Goal: Information Seeking & Learning: Find specific fact

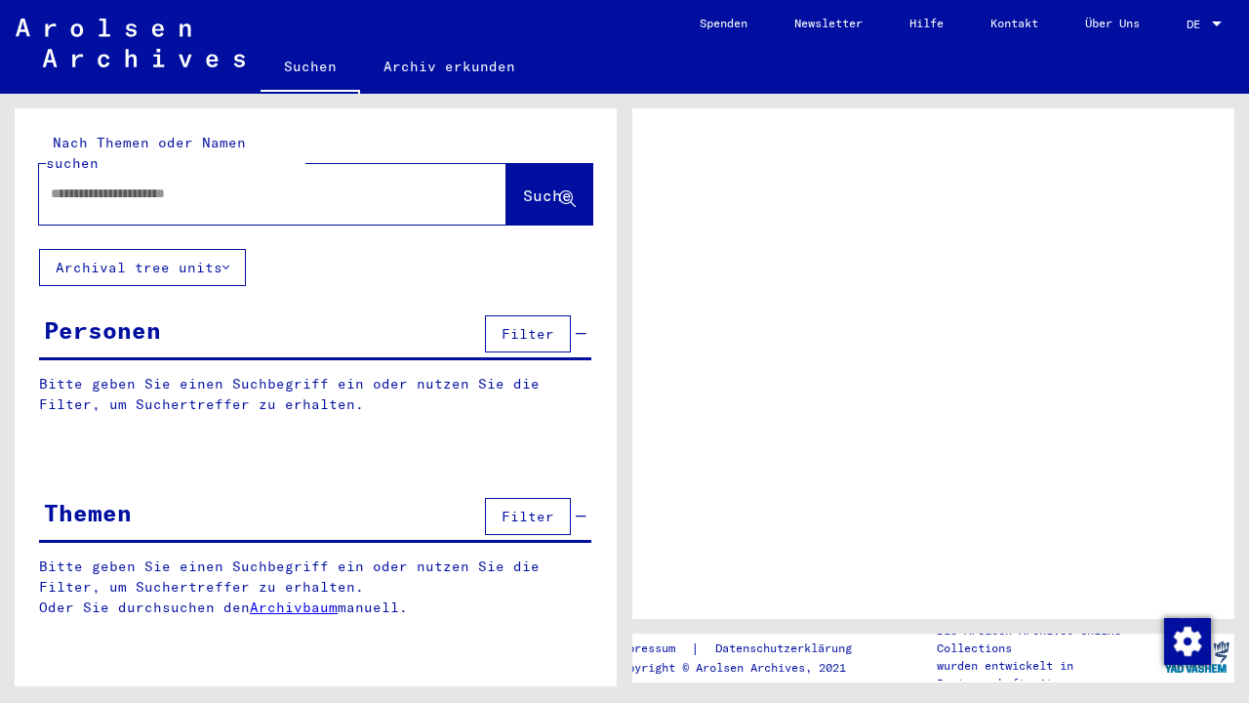
type input "*********"
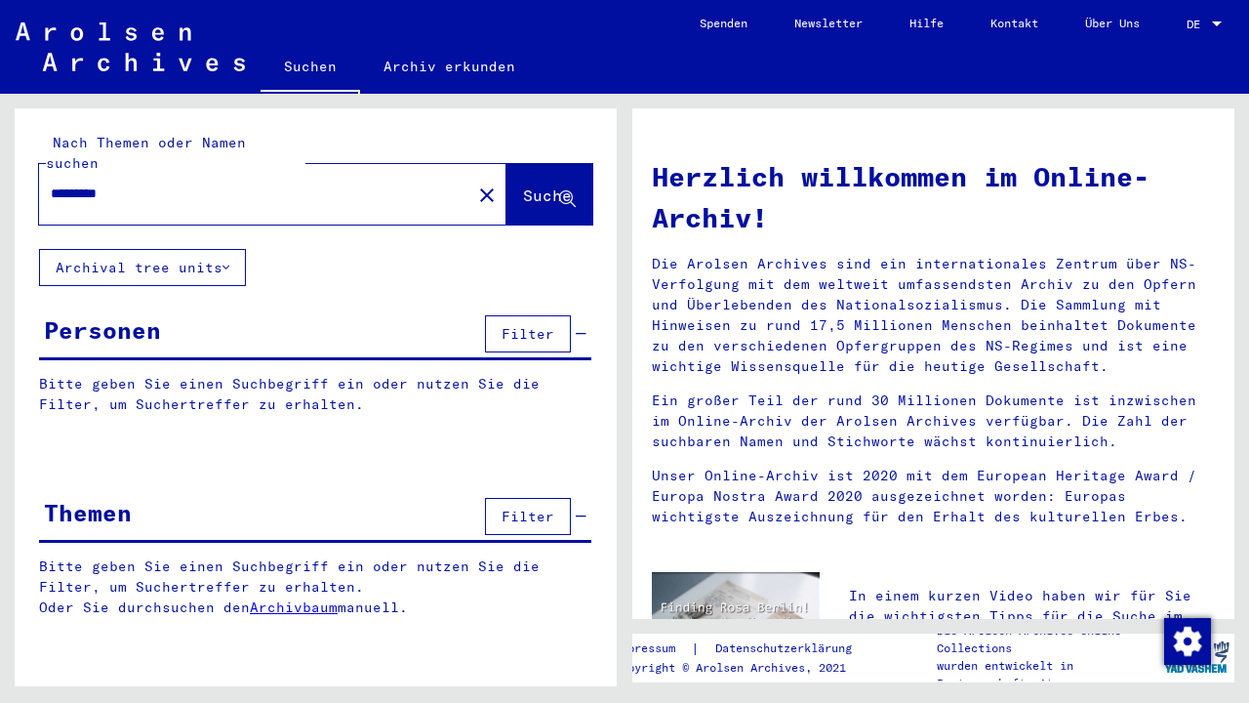
click at [535, 186] on span "Suche" at bounding box center [549, 196] width 53 height 20
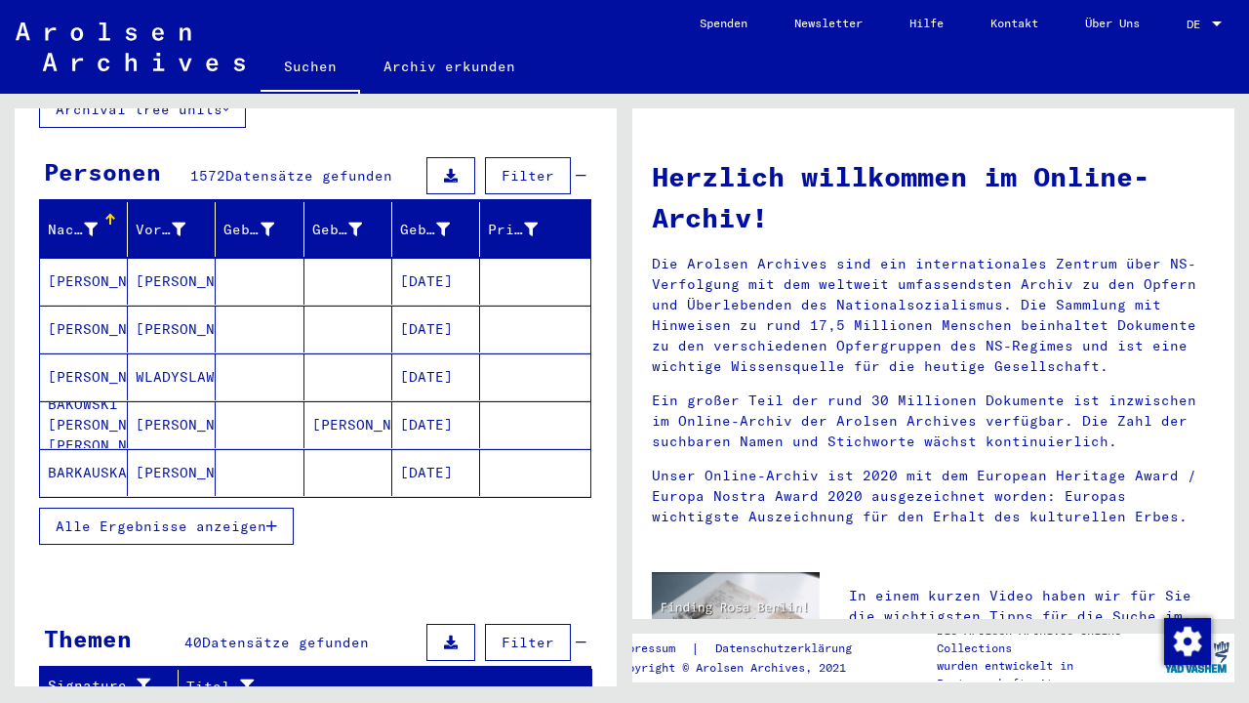
scroll to position [161, 0]
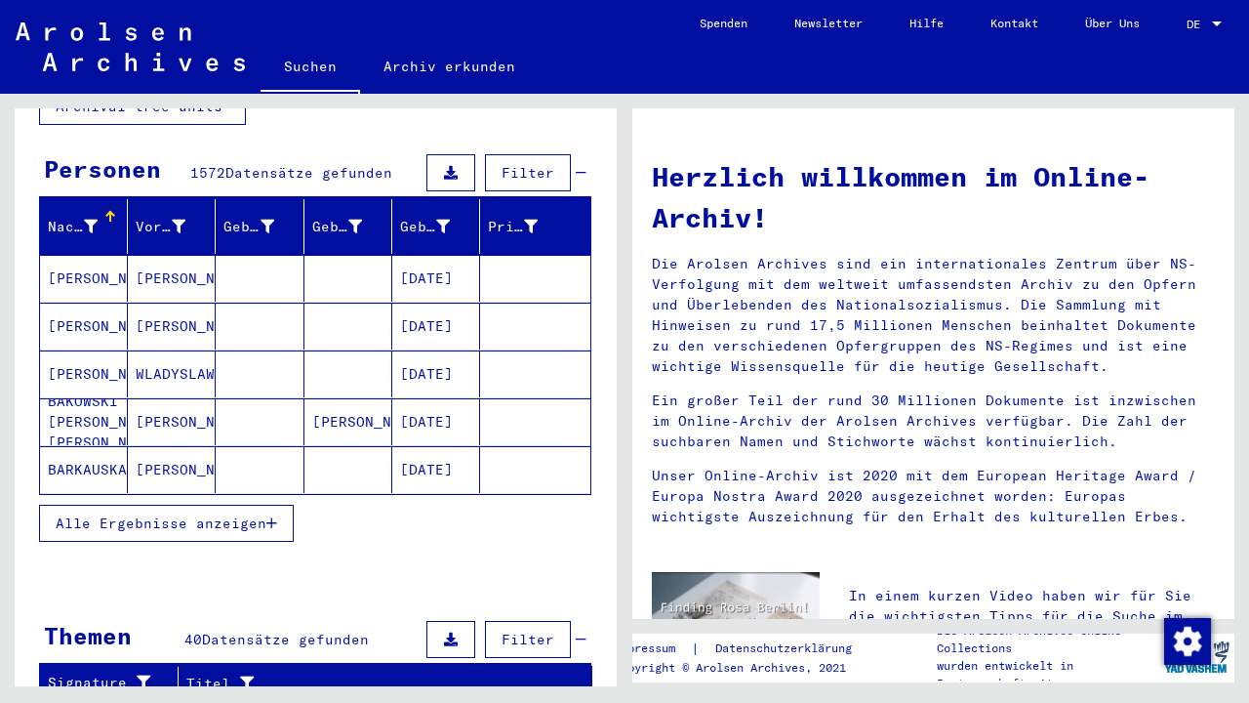
click at [276, 516] on icon "button" at bounding box center [271, 523] width 11 height 14
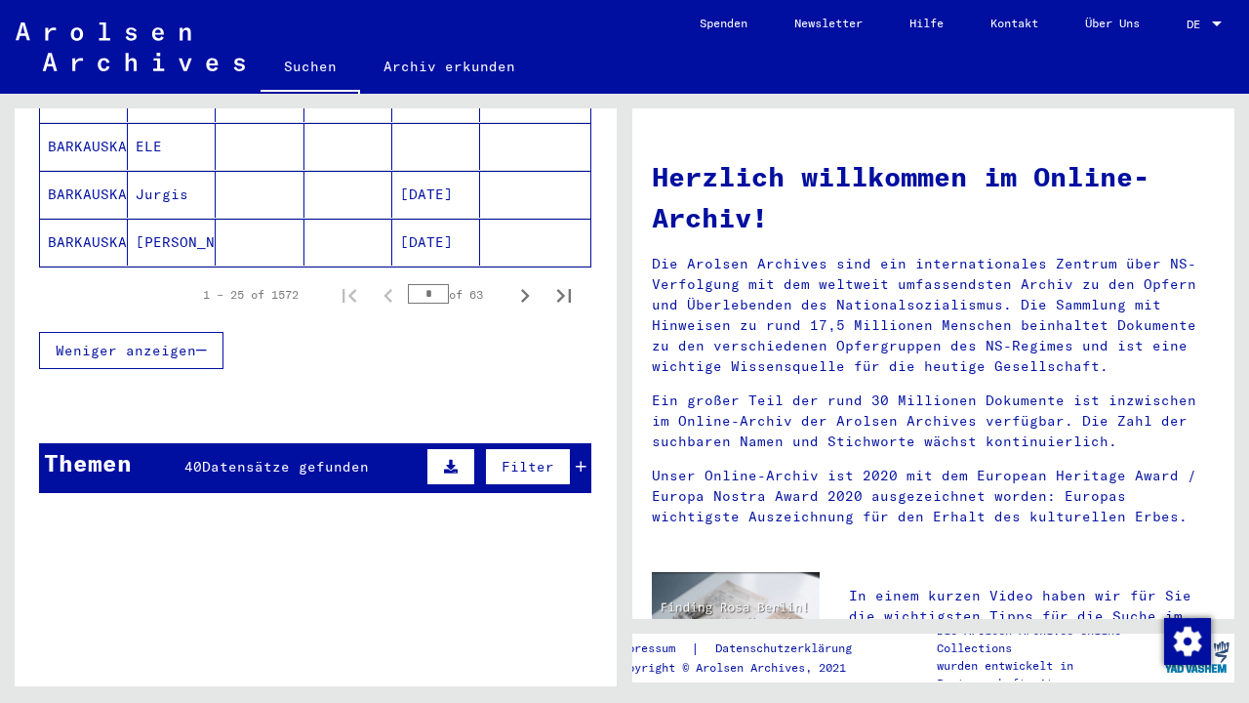
scroll to position [1346, 0]
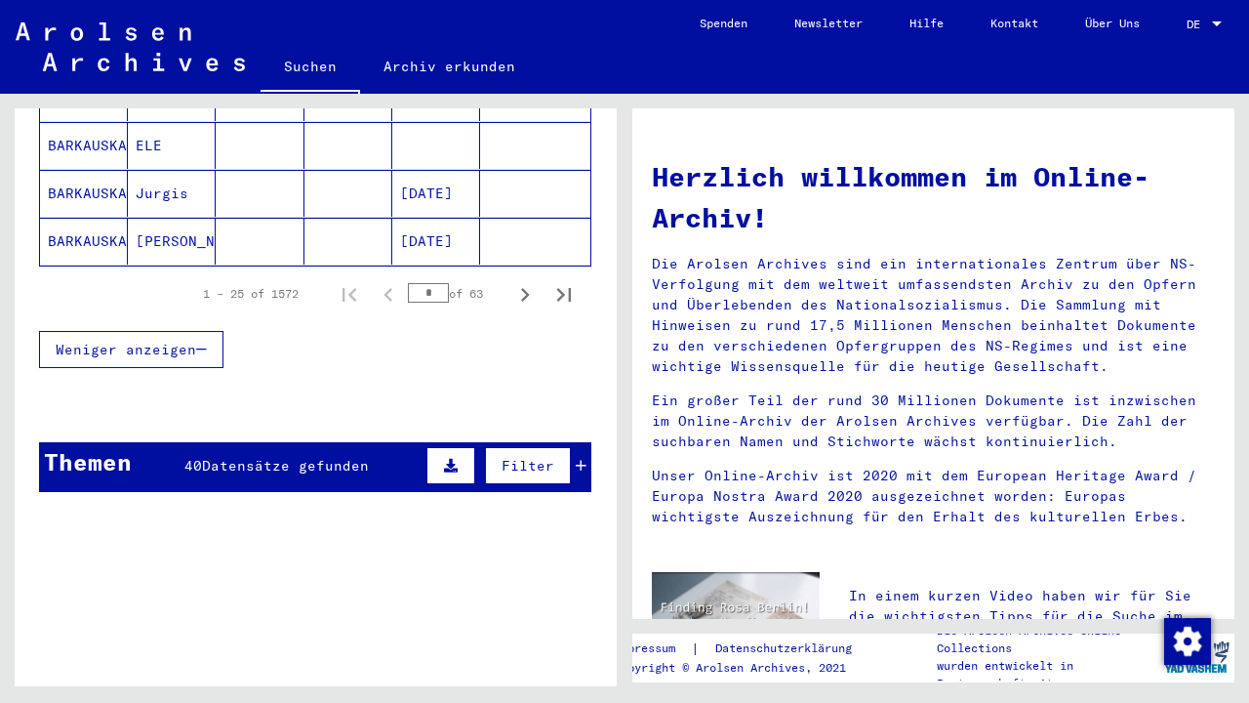
click at [585, 459] on icon at bounding box center [581, 466] width 11 height 14
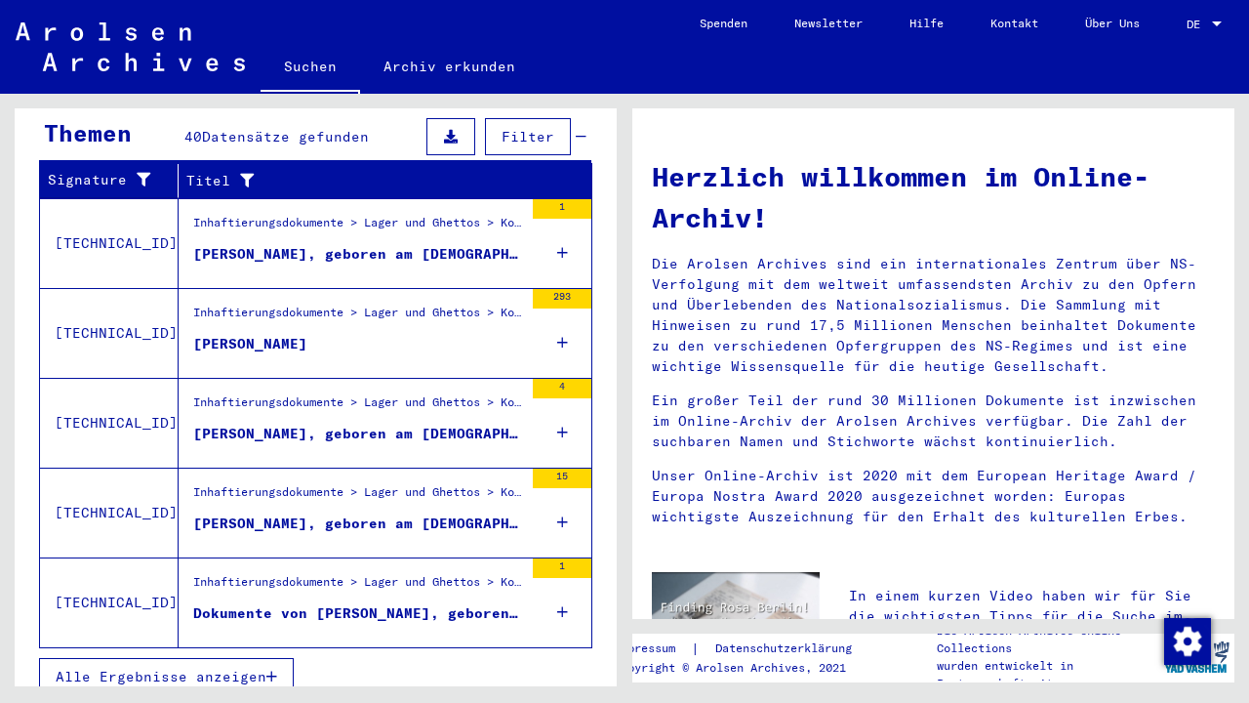
scroll to position [1674, 0]
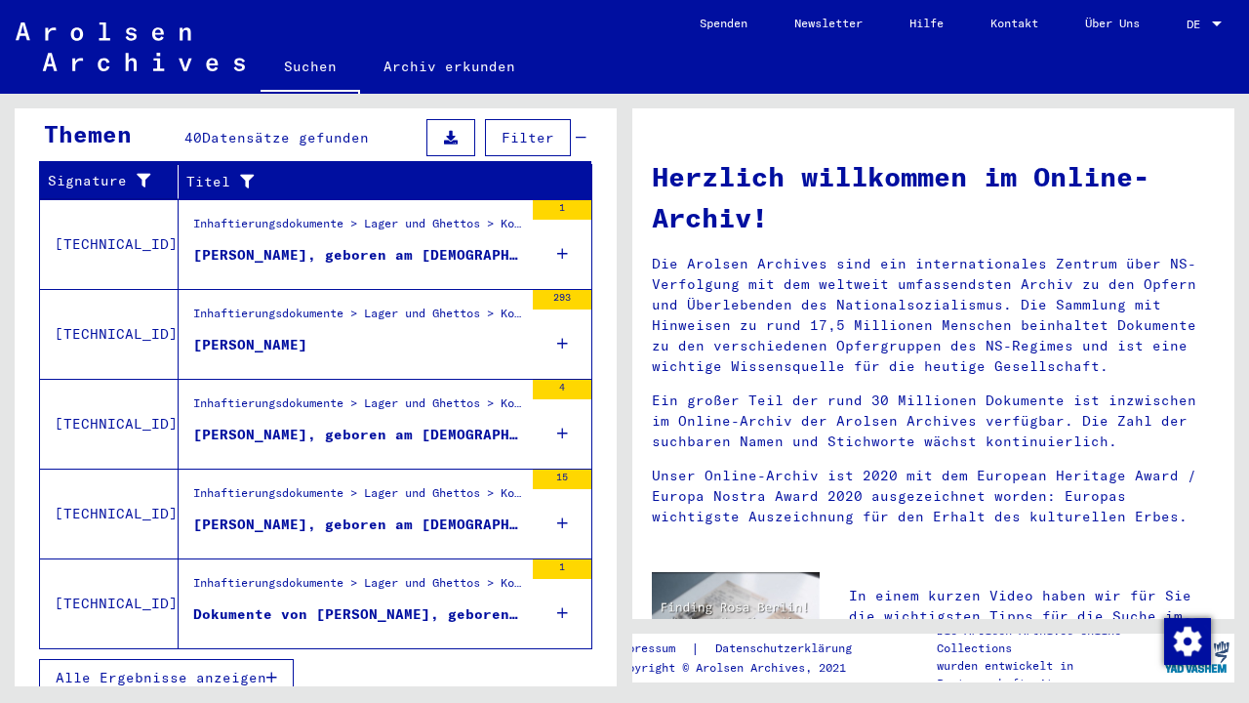
click at [277, 671] on icon "button" at bounding box center [271, 678] width 11 height 14
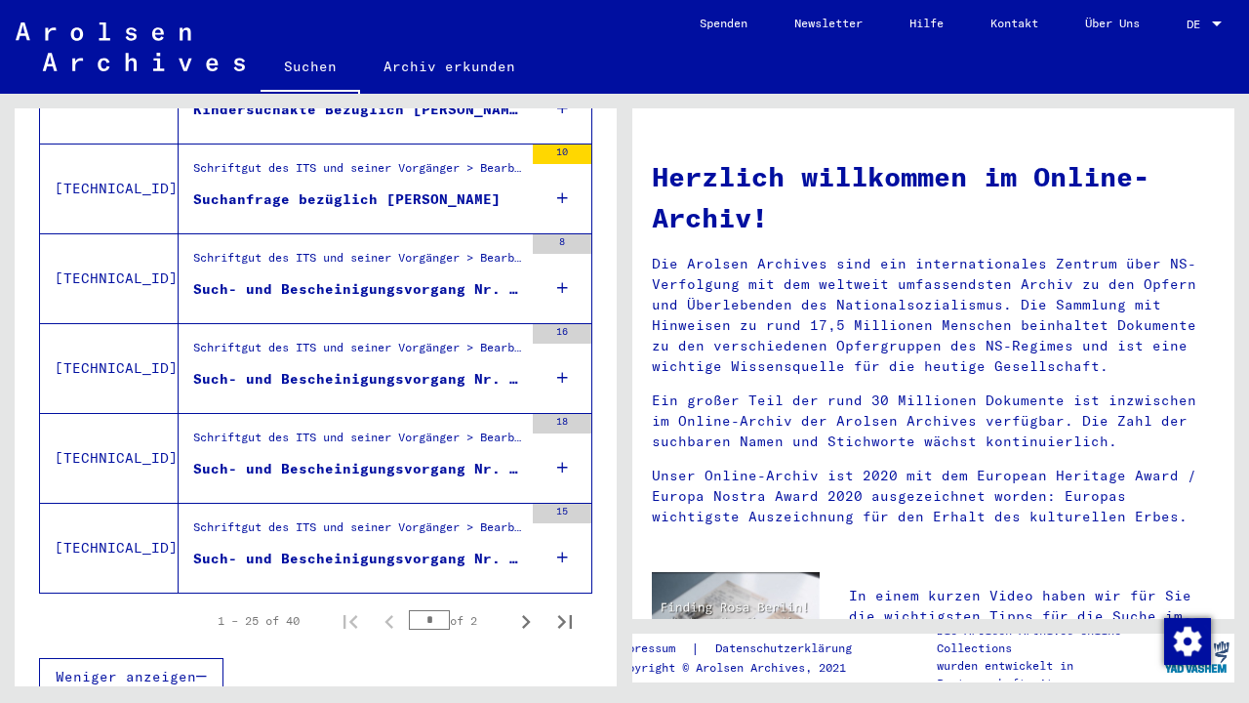
scroll to position [2161, 0]
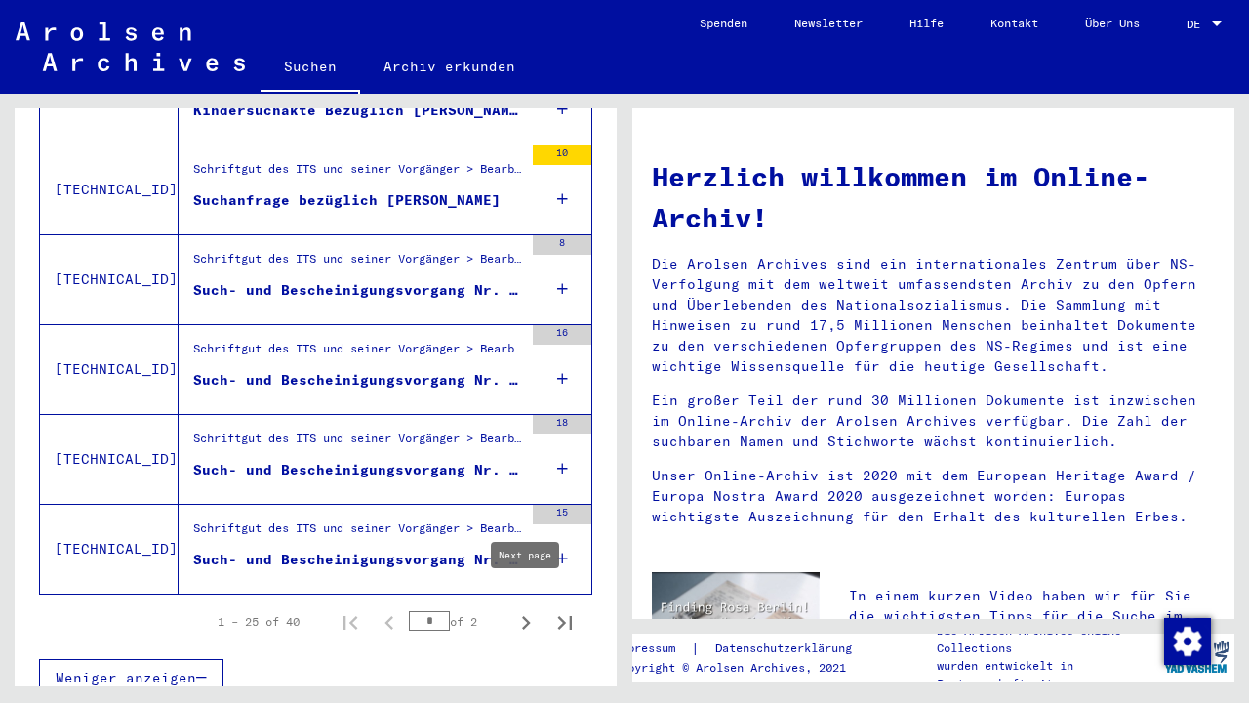
click at [535, 609] on icon "Next page" at bounding box center [525, 622] width 27 height 27
type input "*"
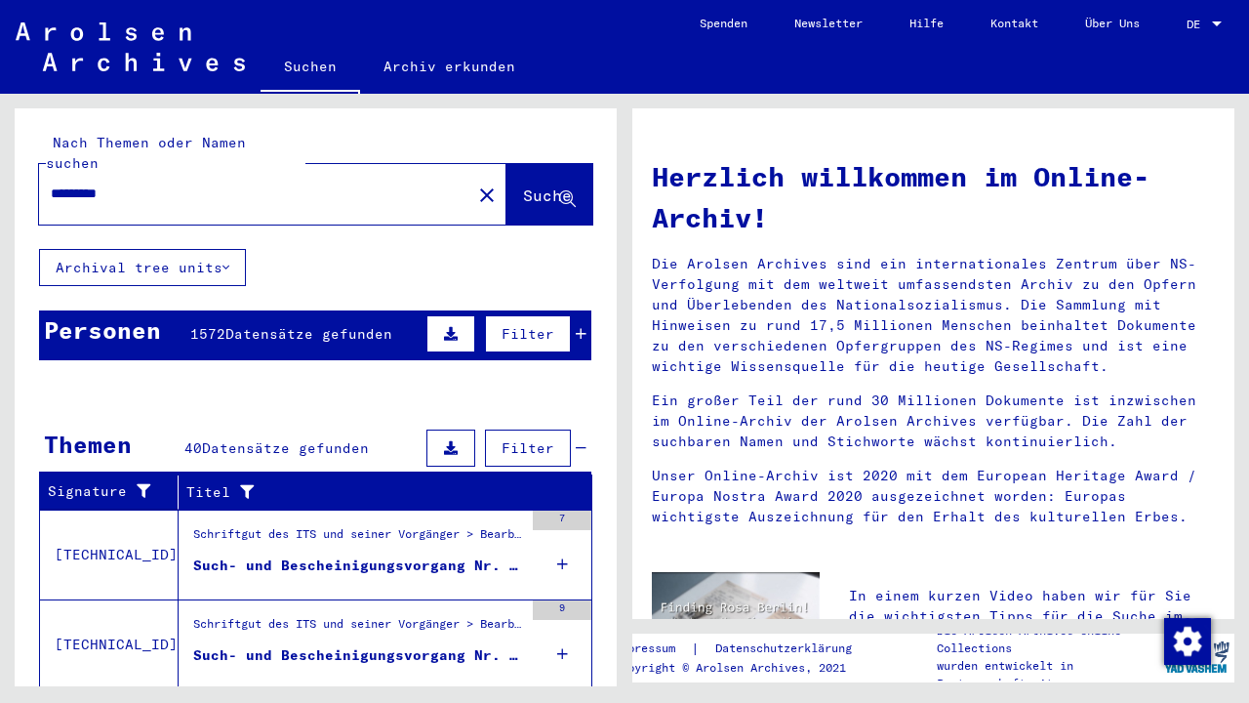
scroll to position [0, 0]
click at [314, 183] on input "*********" at bounding box center [249, 193] width 397 height 20
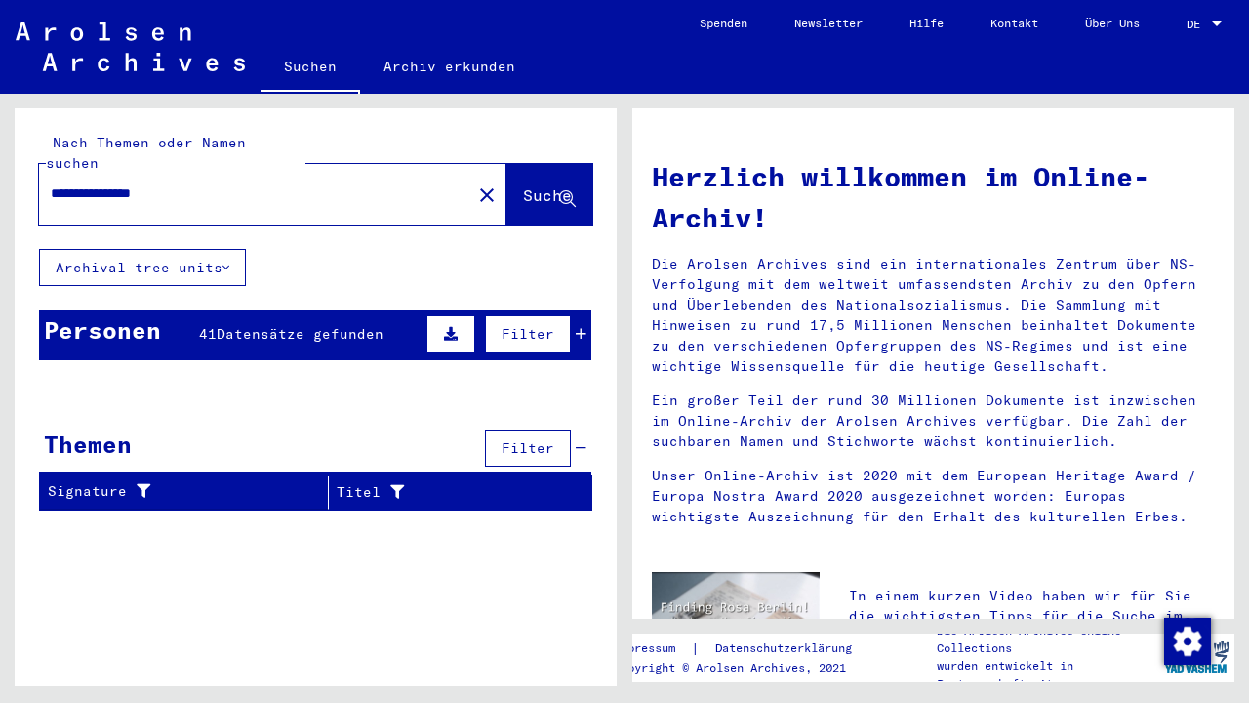
type input "**********"
click at [295, 325] on span "Datensätze gefunden" at bounding box center [300, 334] width 167 height 18
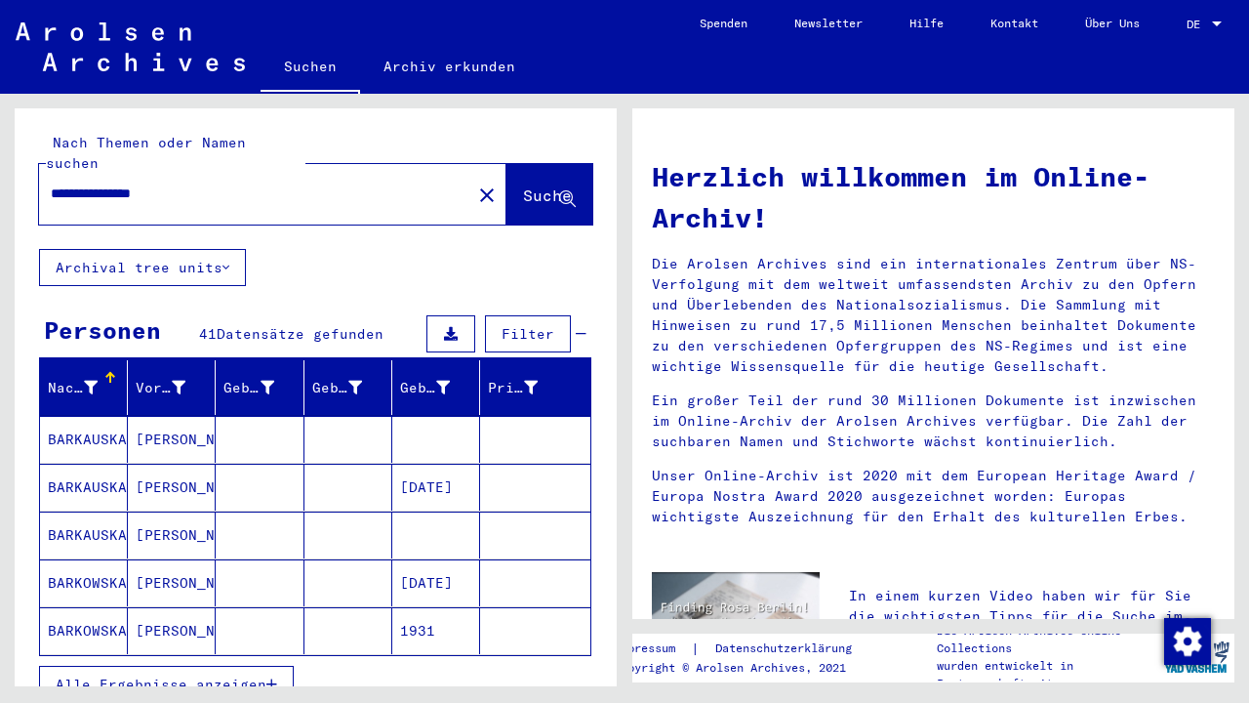
click at [154, 559] on mat-cell "MARIA" at bounding box center [172, 582] width 88 height 47
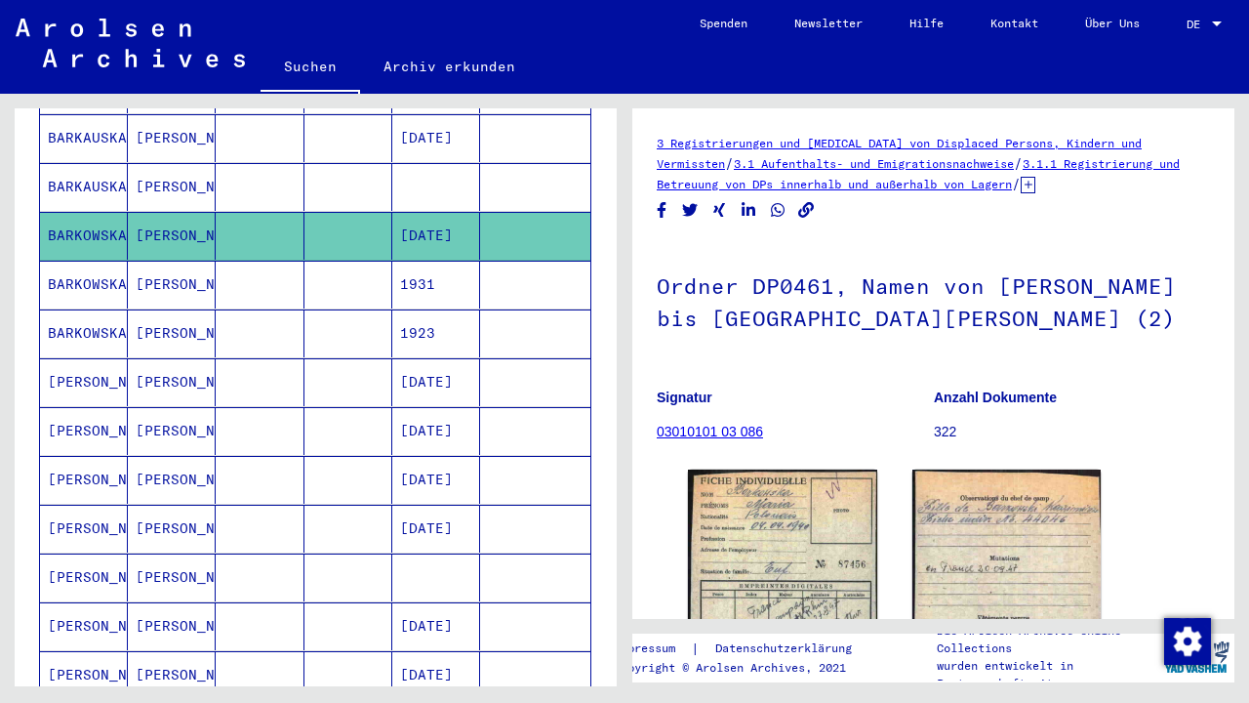
scroll to position [355, 0]
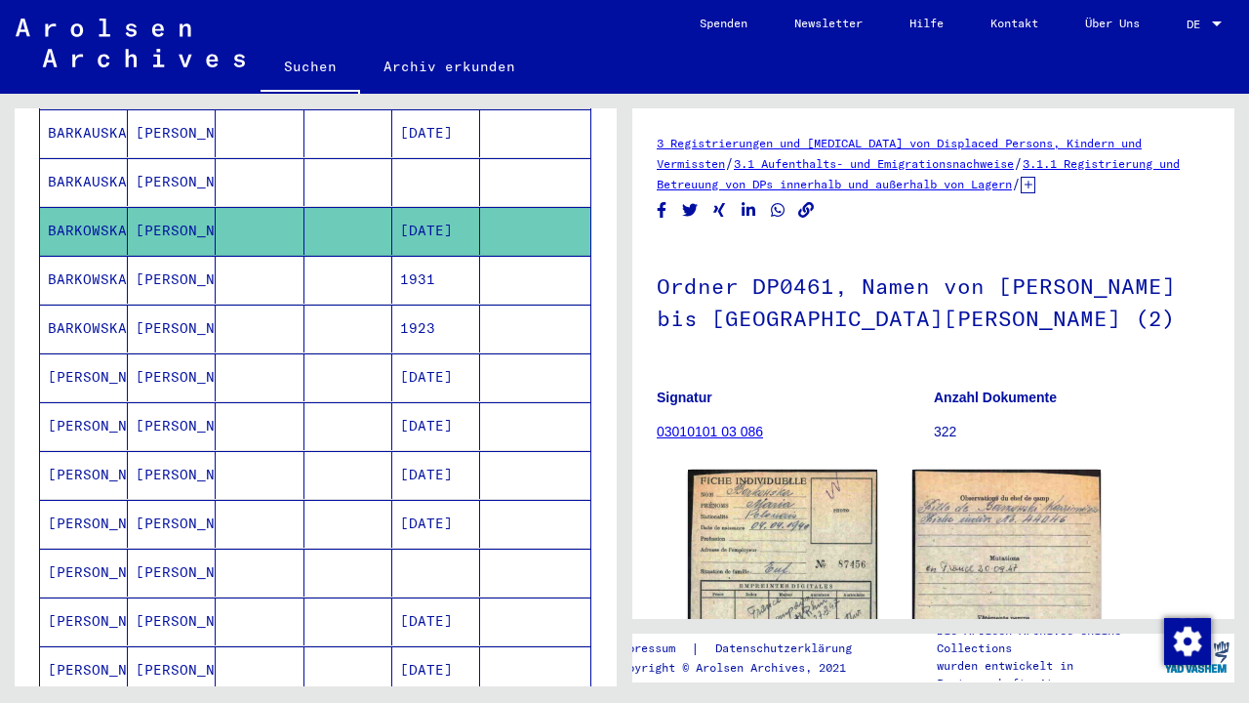
click at [149, 402] on mat-cell "Maria" at bounding box center [172, 426] width 88 height 48
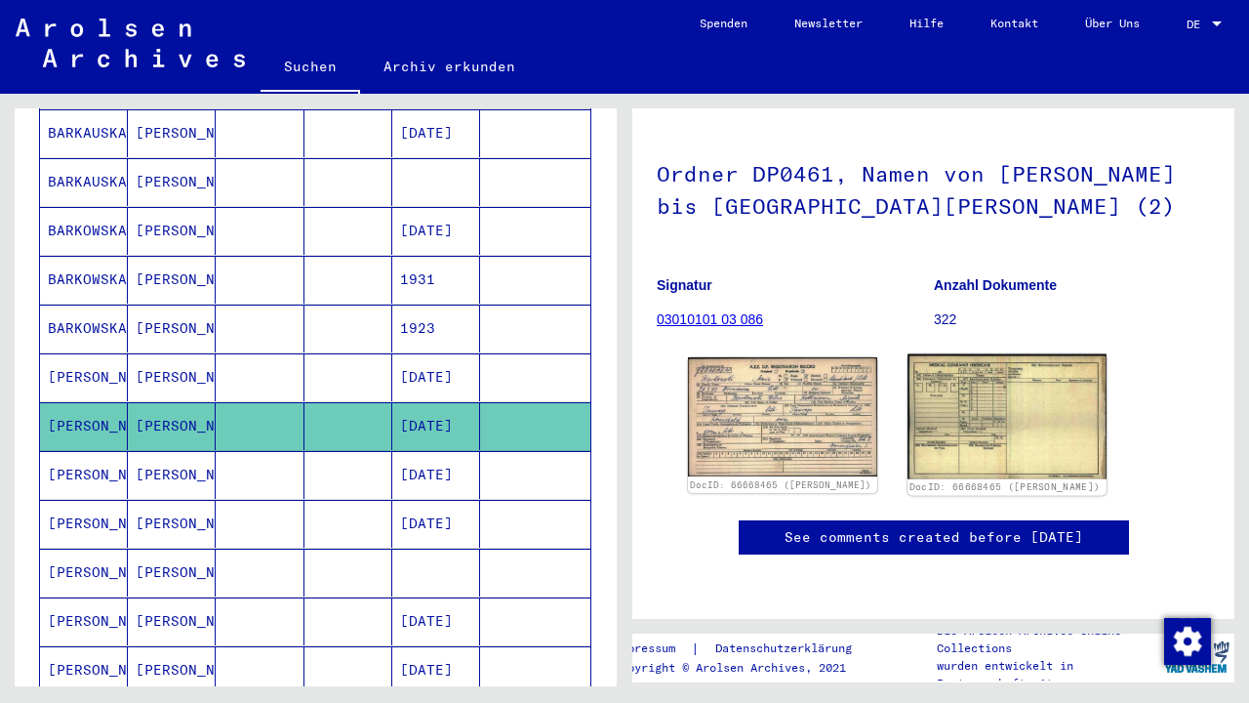
scroll to position [250, 0]
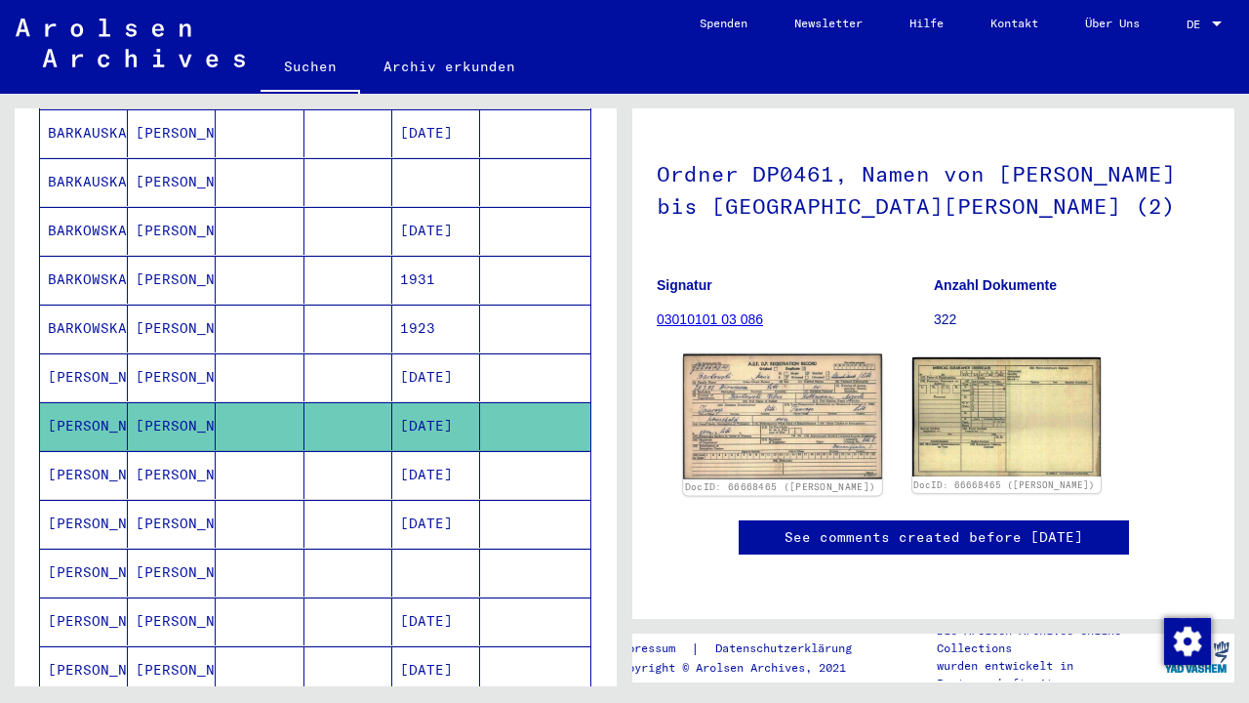
click at [806, 354] on img at bounding box center [782, 416] width 198 height 125
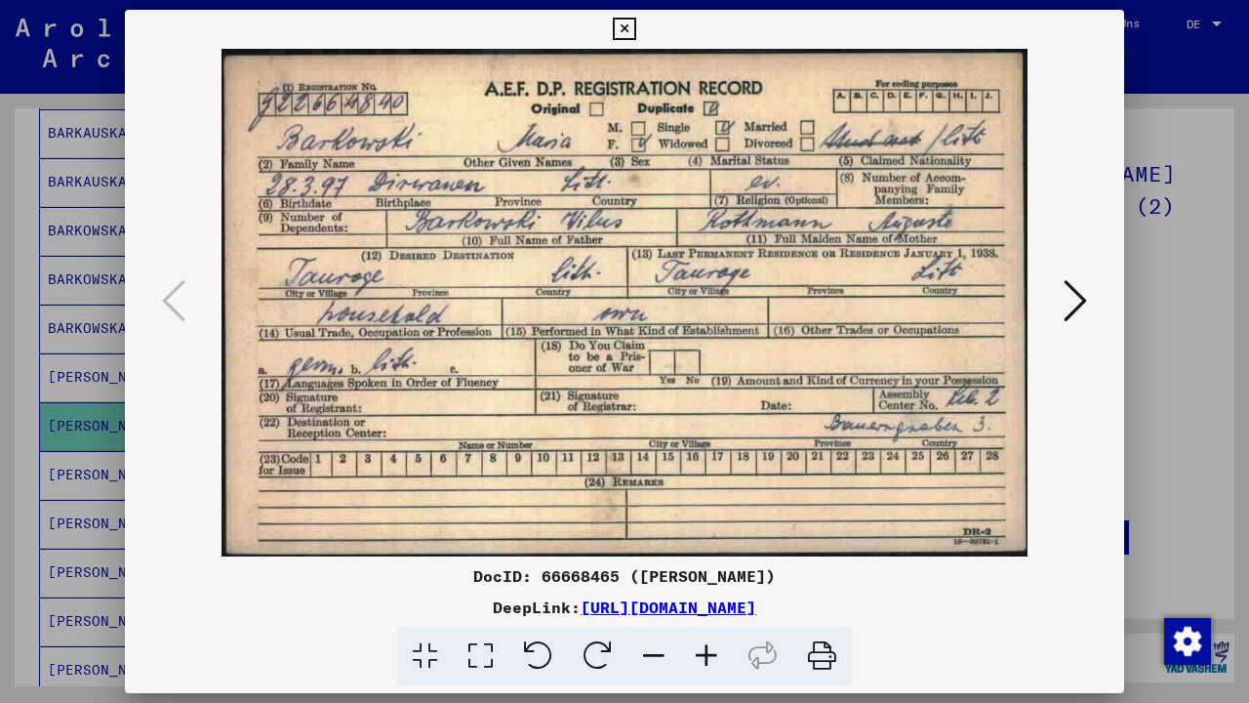
click at [635, 36] on icon at bounding box center [624, 29] width 22 height 23
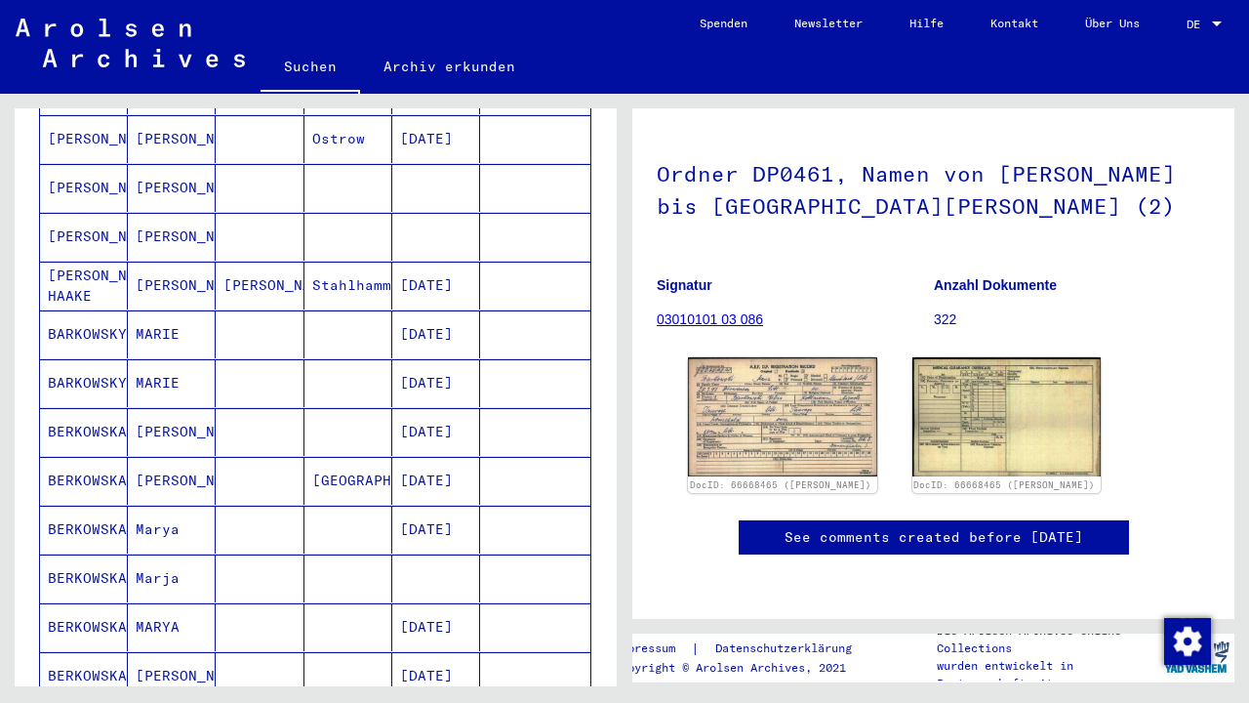
scroll to position [936, 0]
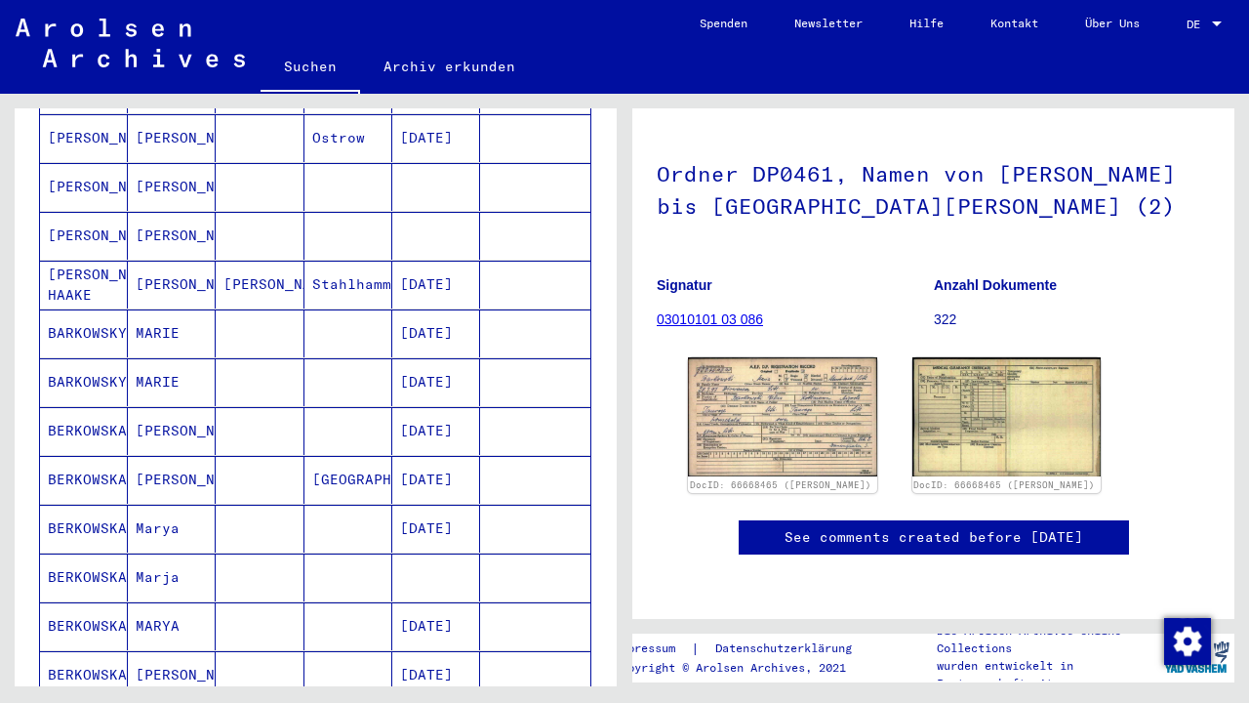
click at [418, 407] on mat-cell "07/11/1899" at bounding box center [436, 431] width 88 height 48
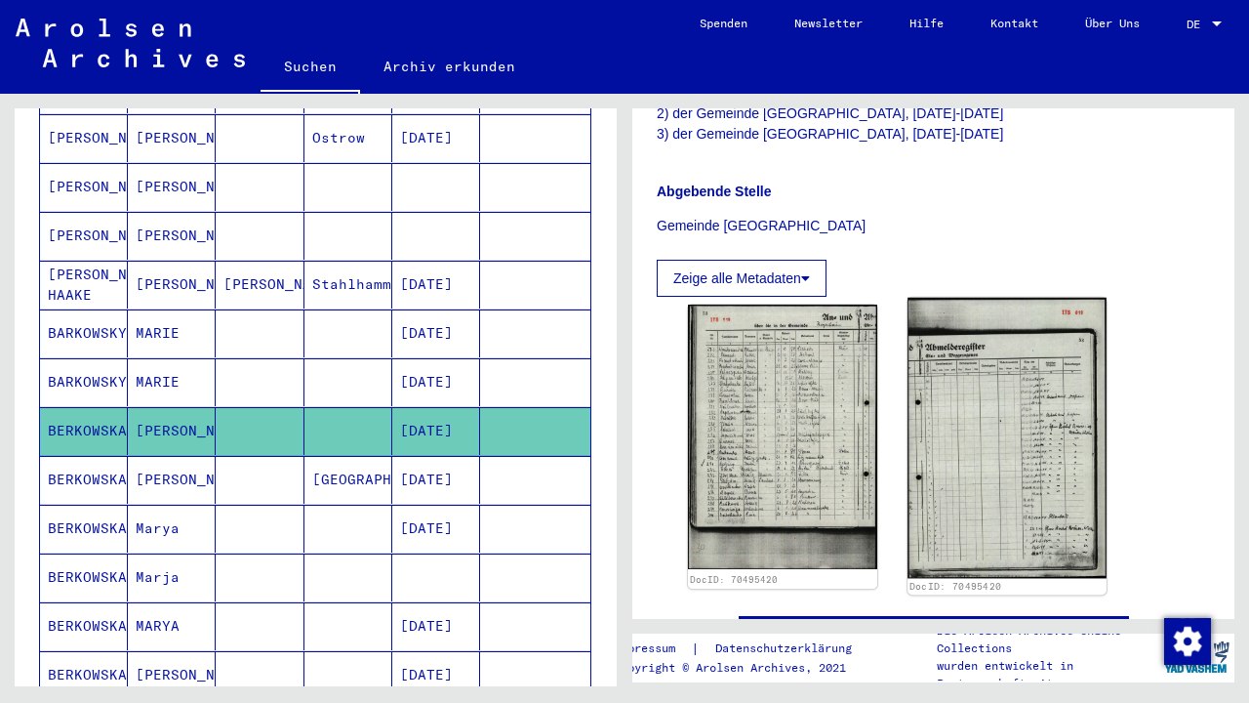
scroll to position [608, 0]
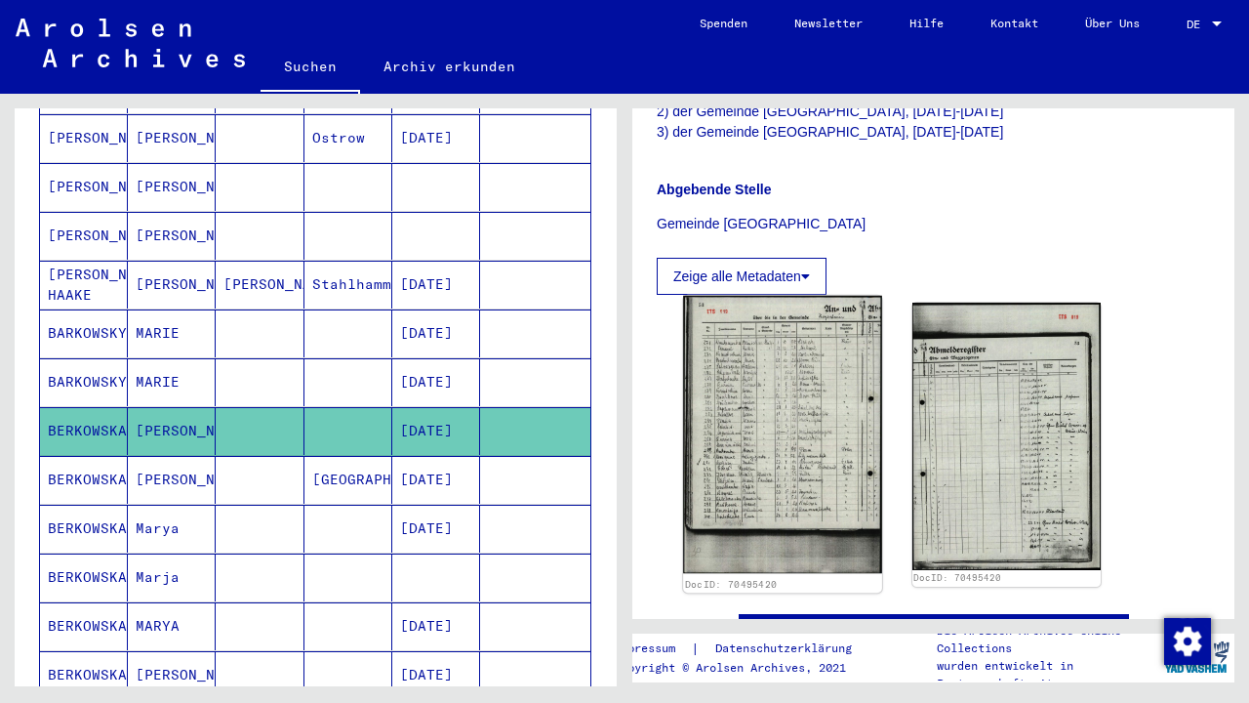
click at [822, 427] on img at bounding box center [782, 434] width 198 height 277
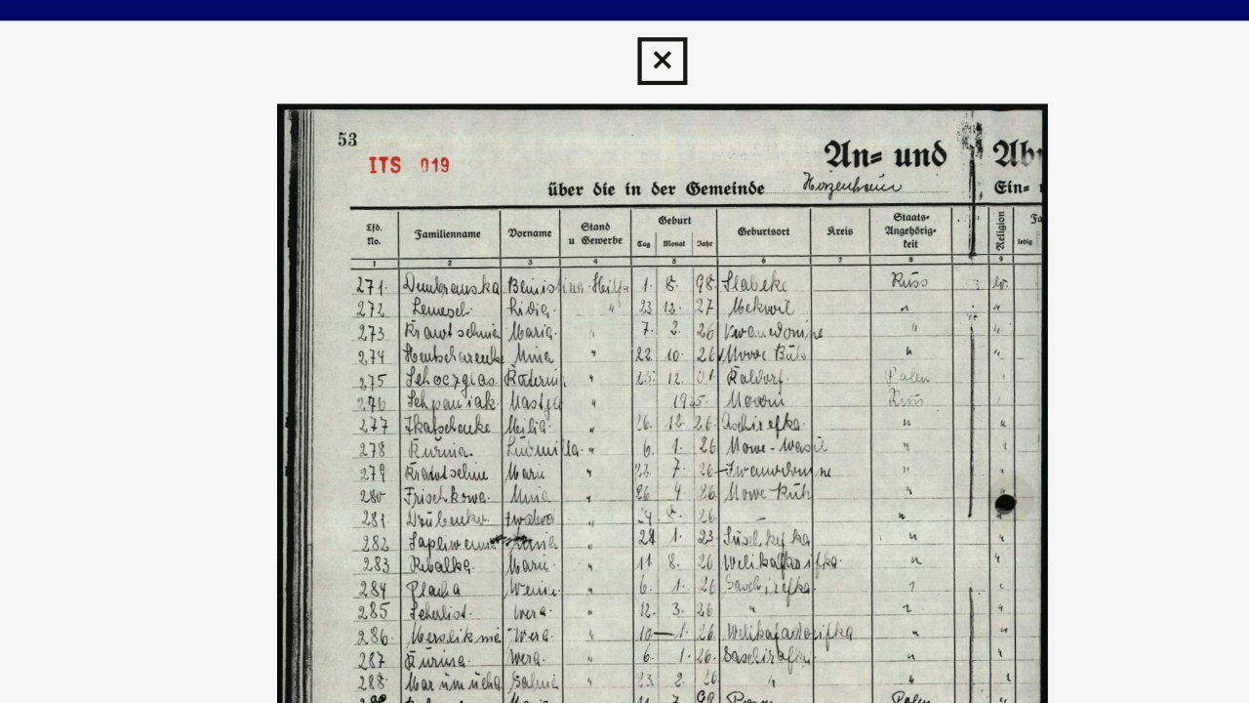
scroll to position [0, 0]
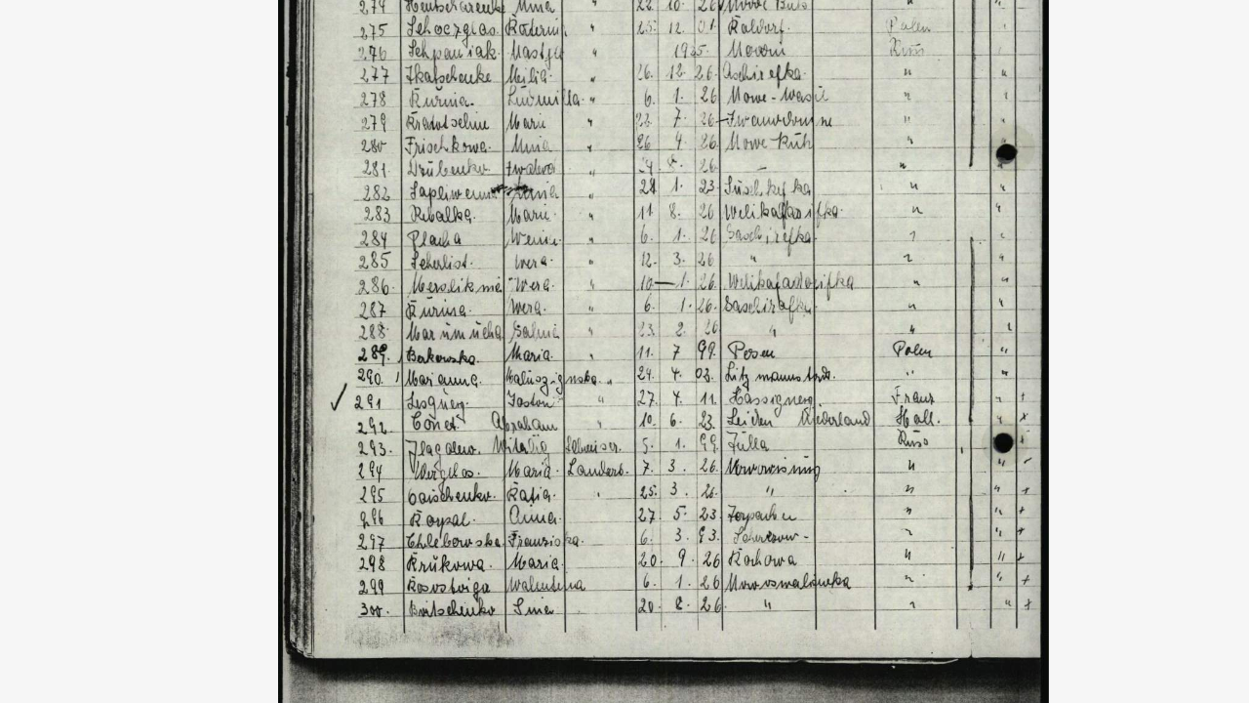
click at [375, 163] on img at bounding box center [624, 303] width 867 height 508
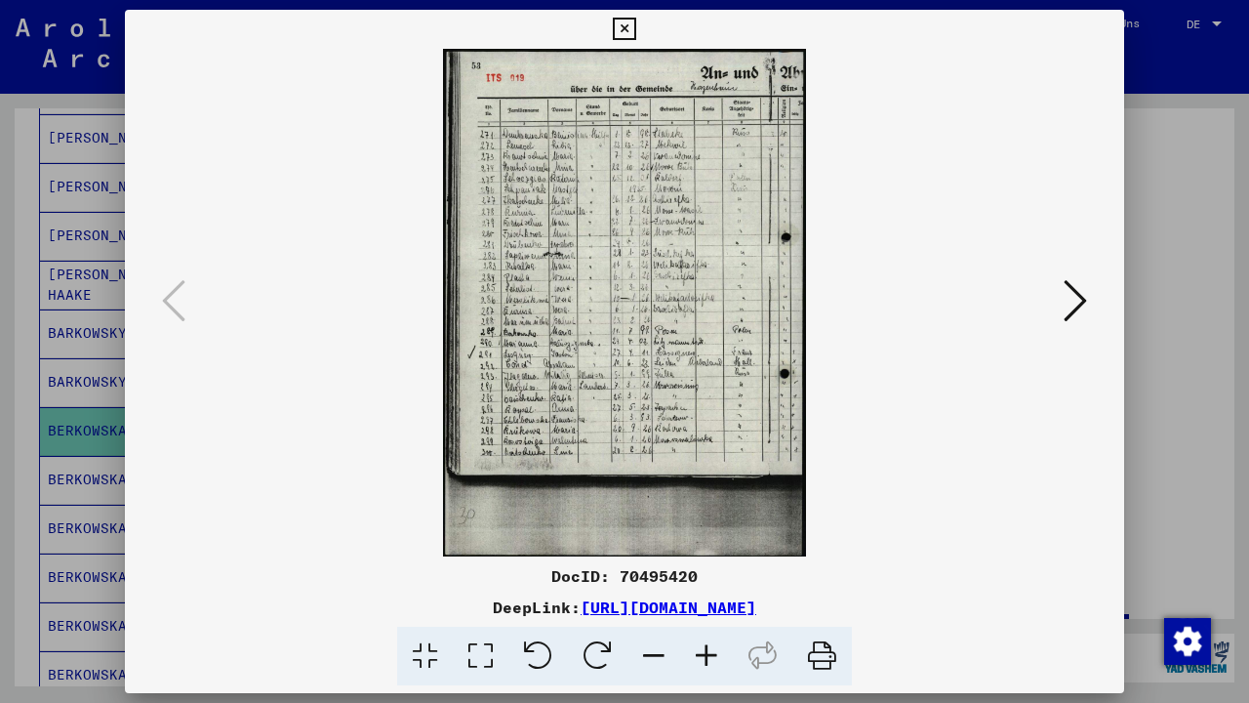
click at [1077, 297] on icon at bounding box center [1075, 300] width 23 height 47
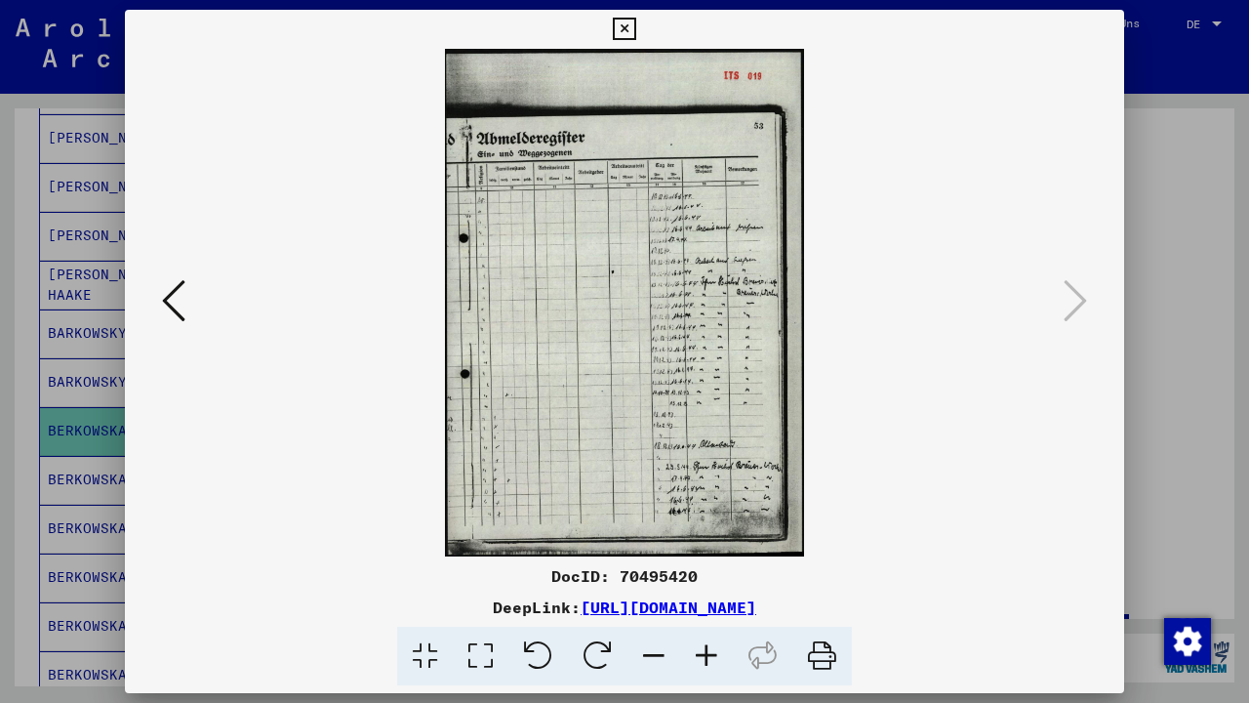
click at [197, 303] on img at bounding box center [624, 303] width 867 height 508
click at [167, 299] on icon at bounding box center [173, 300] width 23 height 47
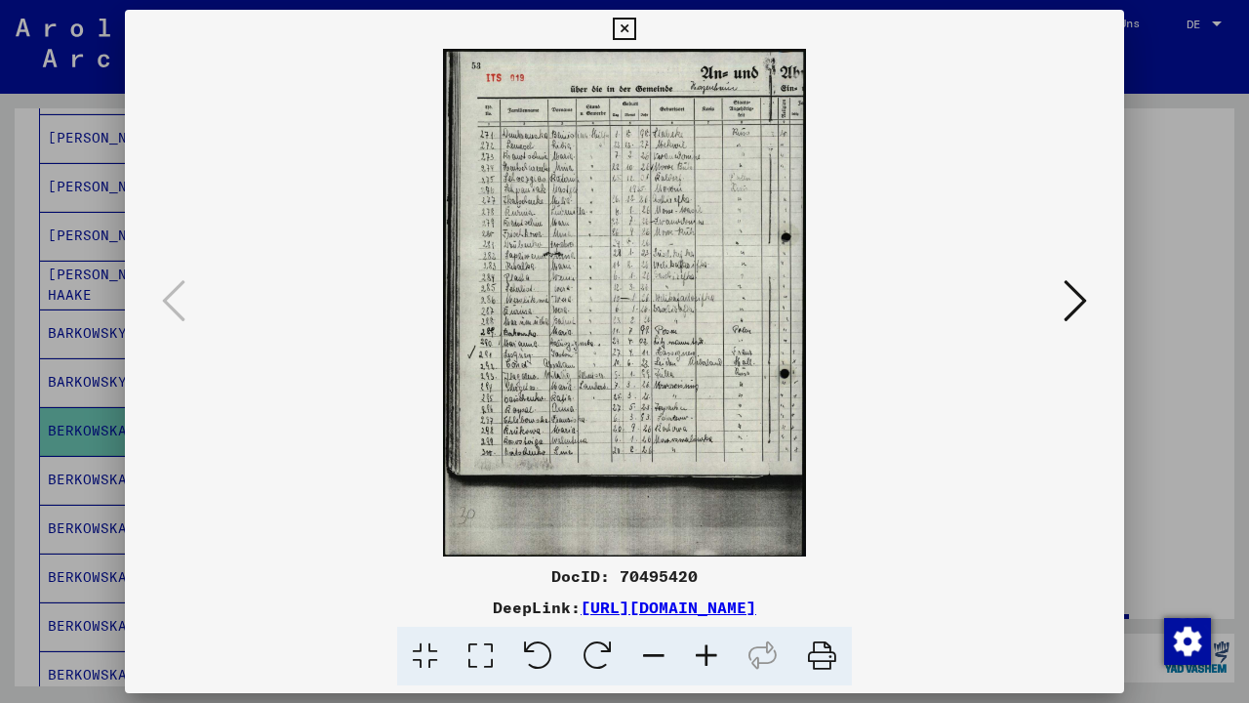
click at [28, 419] on div at bounding box center [624, 351] width 1249 height 703
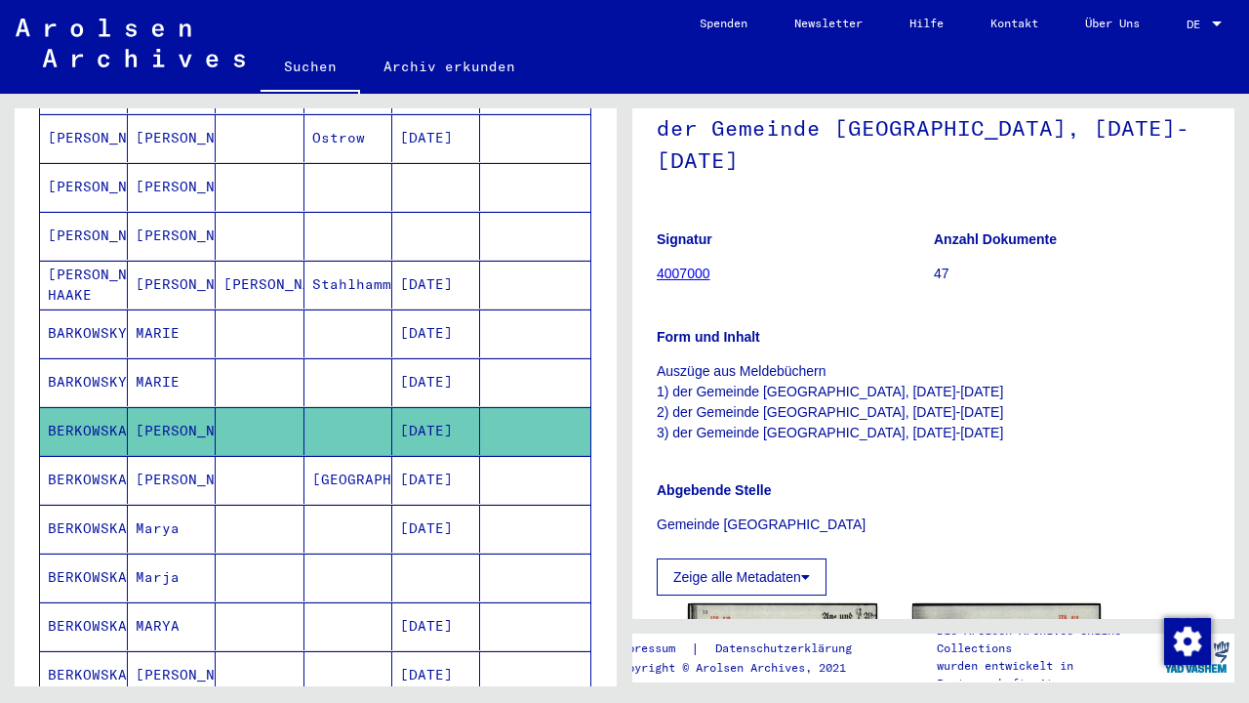
scroll to position [306, 0]
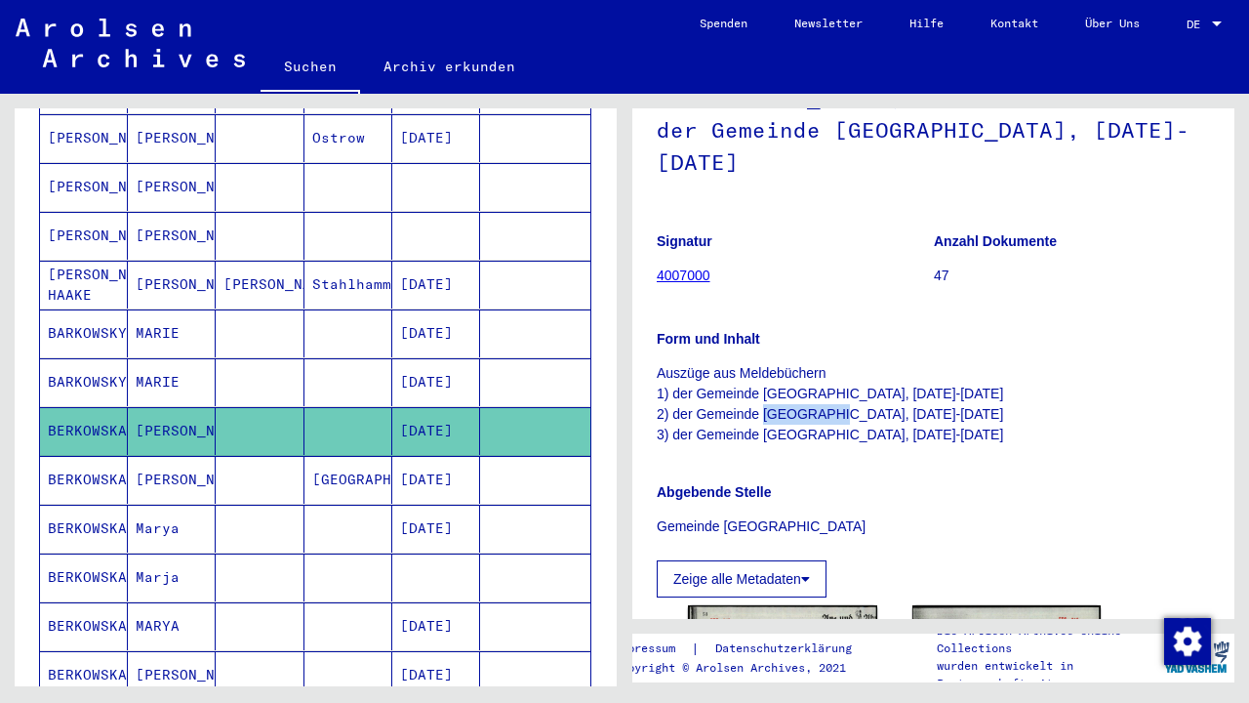
drag, startPoint x: 828, startPoint y: 402, endPoint x: 767, endPoint y: 411, distance: 61.1
click at [767, 410] on p "Auszüge aus Meldebüchern 1) der Gemeinde Glashütten, 10.11.41-31.05.45 2) der G…" at bounding box center [933, 404] width 553 height 82
copy p "Hirzenhain"
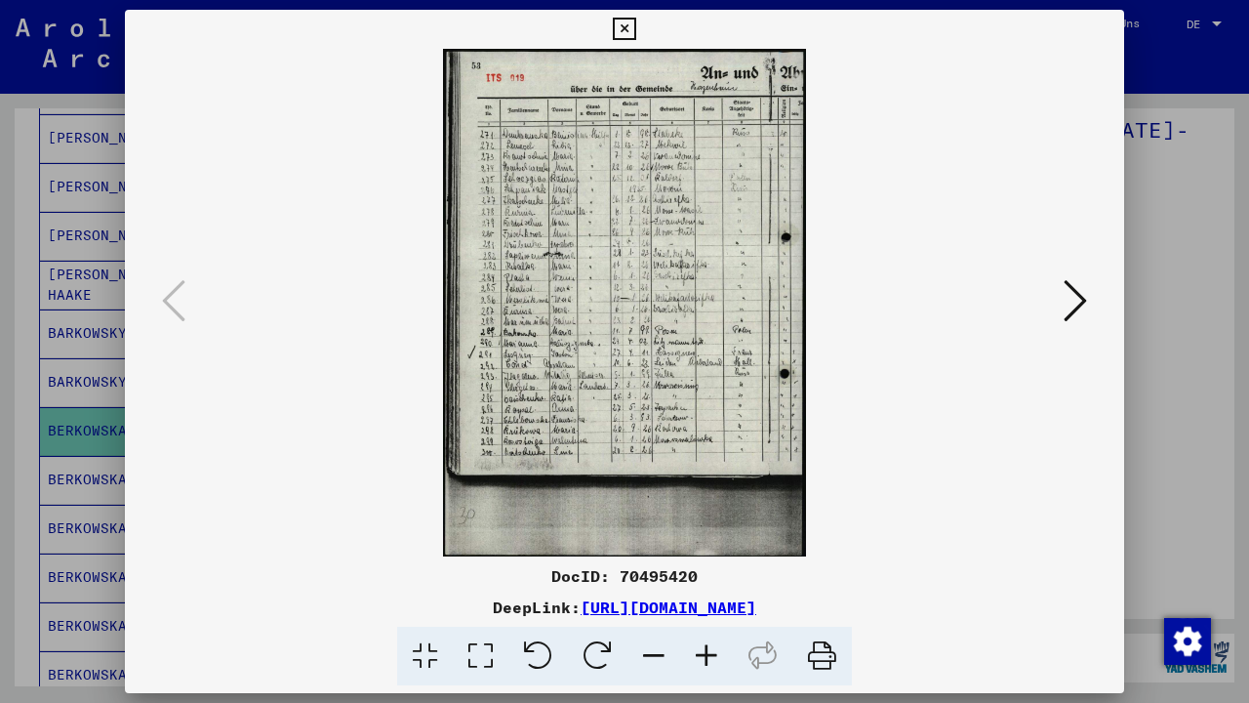
click at [1072, 300] on icon at bounding box center [1075, 300] width 23 height 47
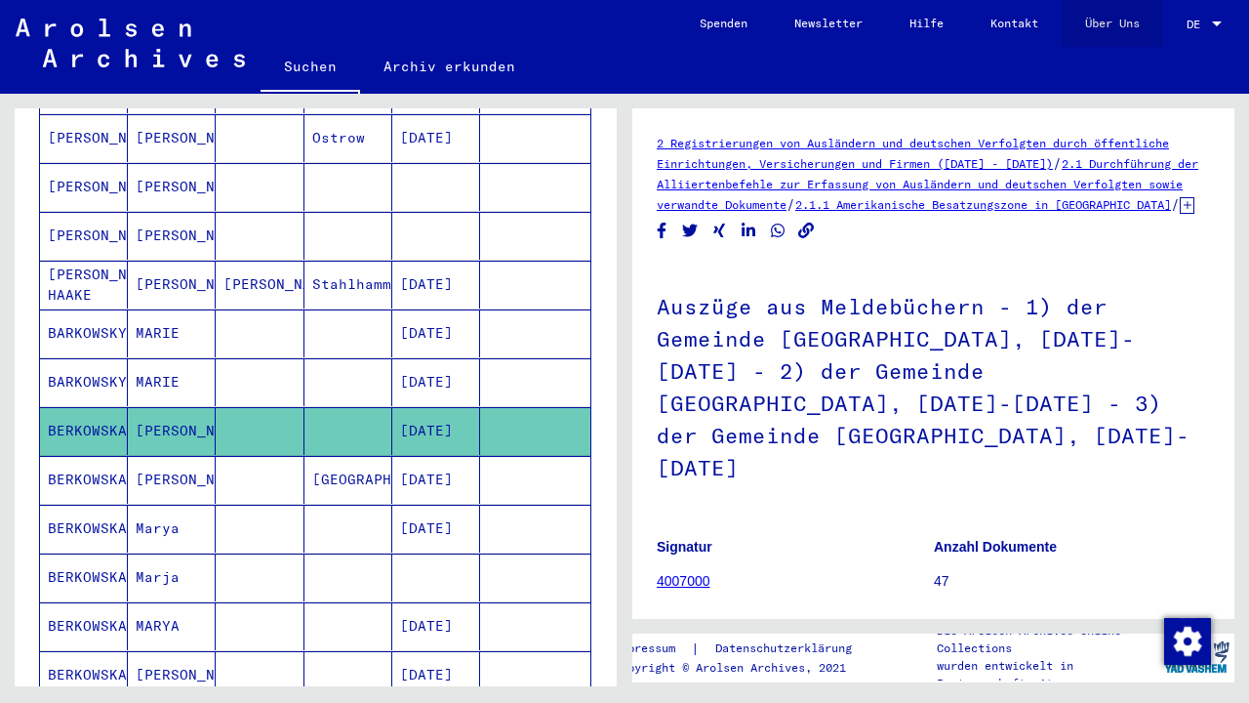
click at [1111, 23] on link "Über Uns" at bounding box center [1113, 23] width 102 height 47
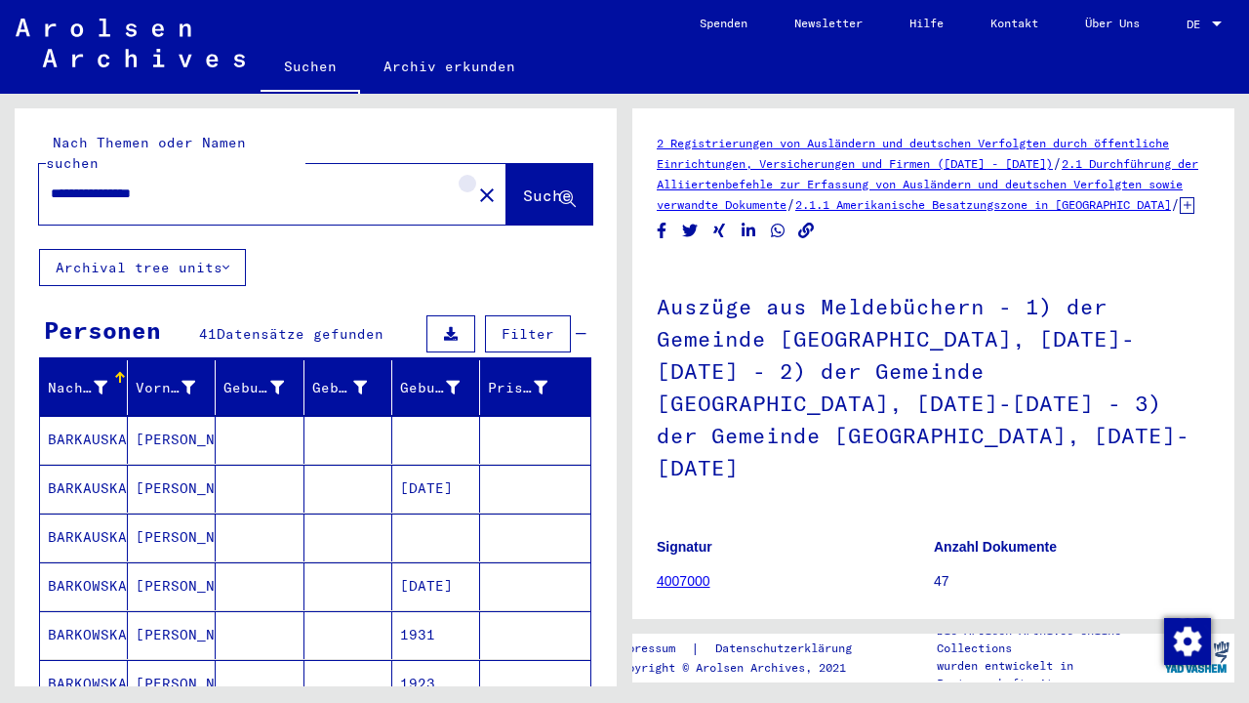
click at [475, 183] on mat-icon "close" at bounding box center [486, 194] width 23 height 23
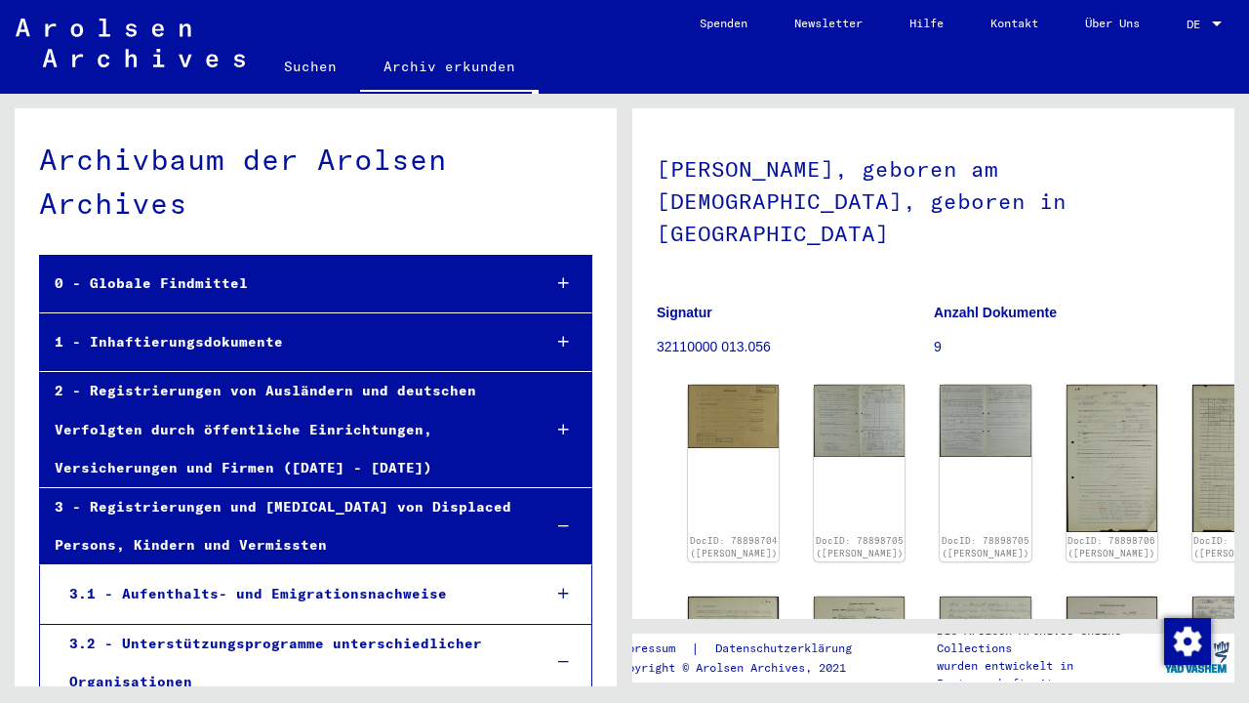
click at [567, 523] on icon at bounding box center [563, 526] width 11 height 14
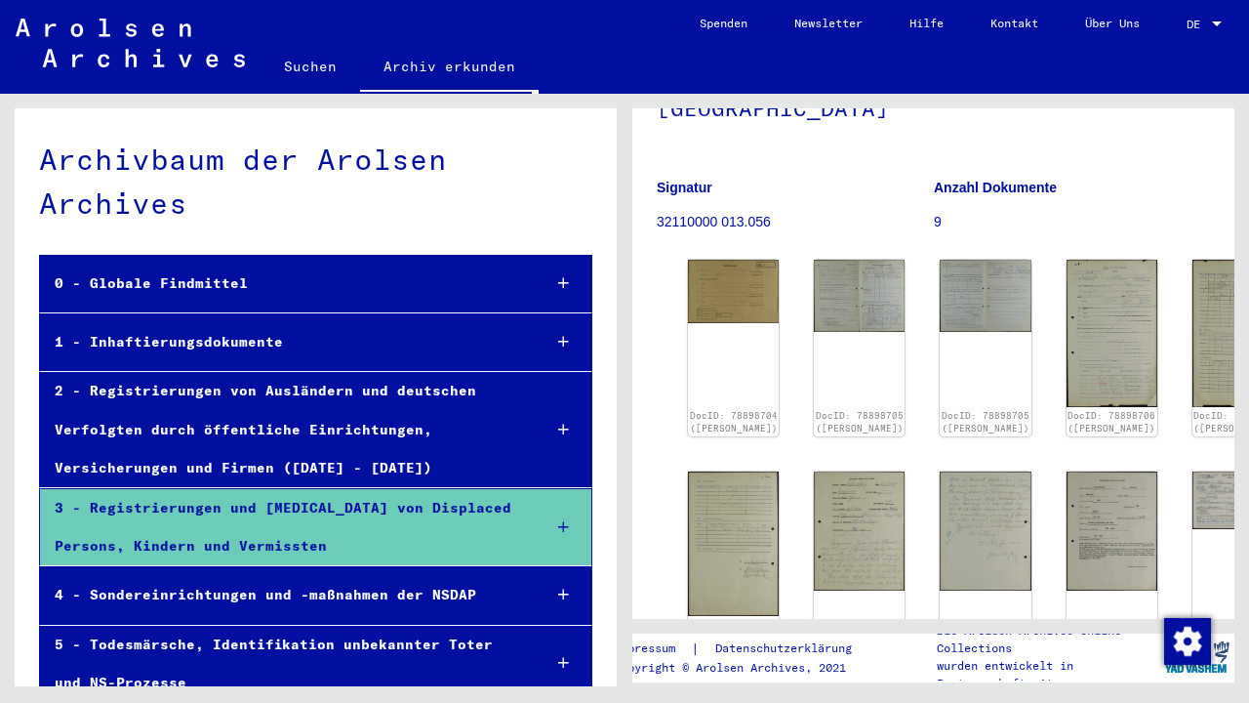
scroll to position [238, 0]
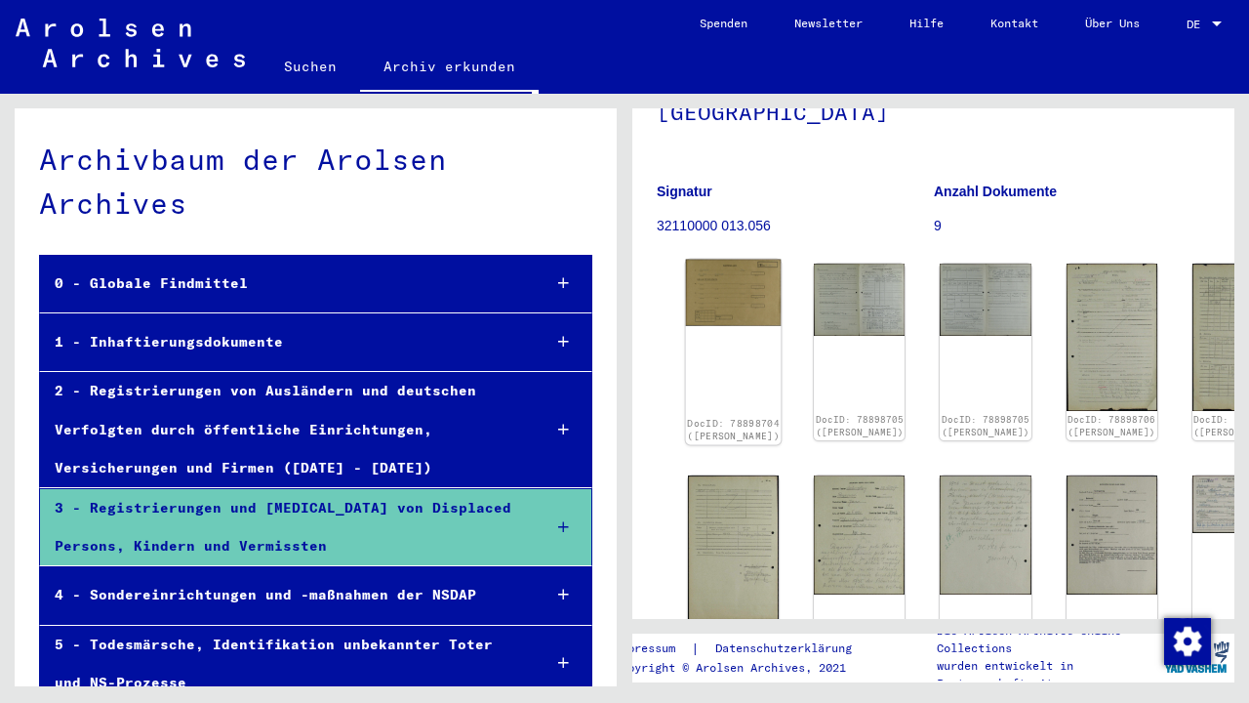
click at [720, 260] on img at bounding box center [734, 293] width 96 height 66
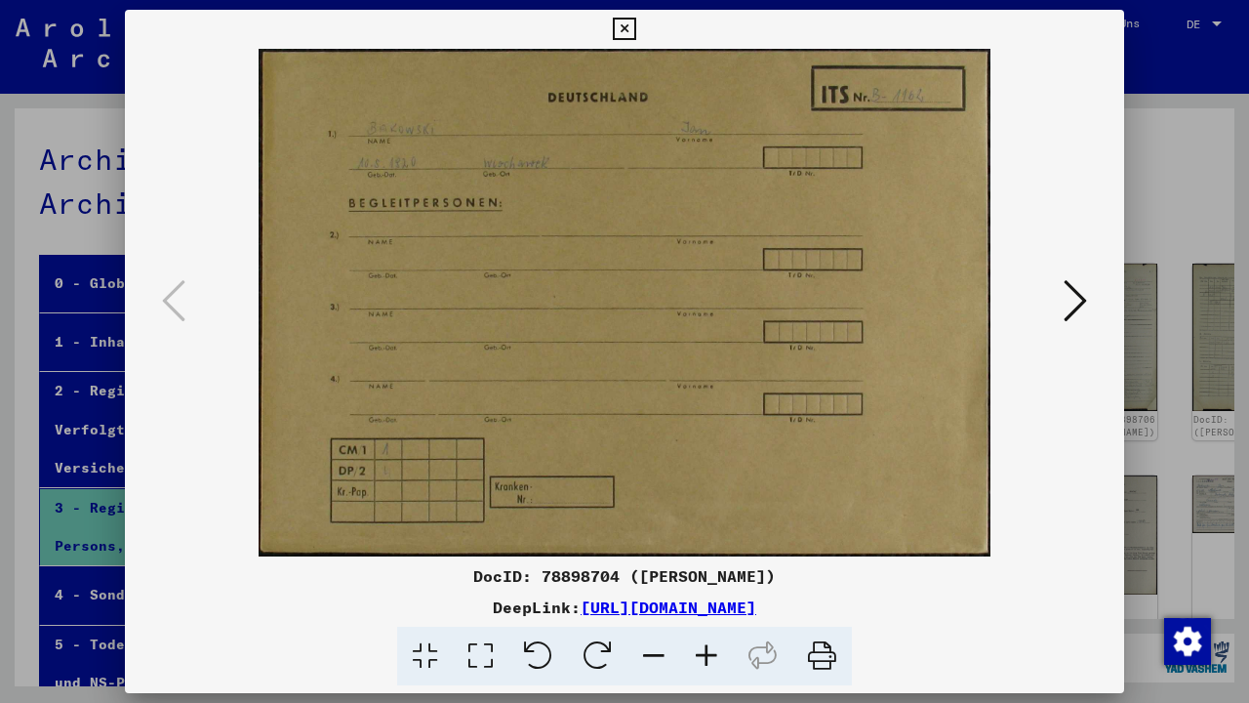
click at [1075, 298] on icon at bounding box center [1075, 300] width 23 height 47
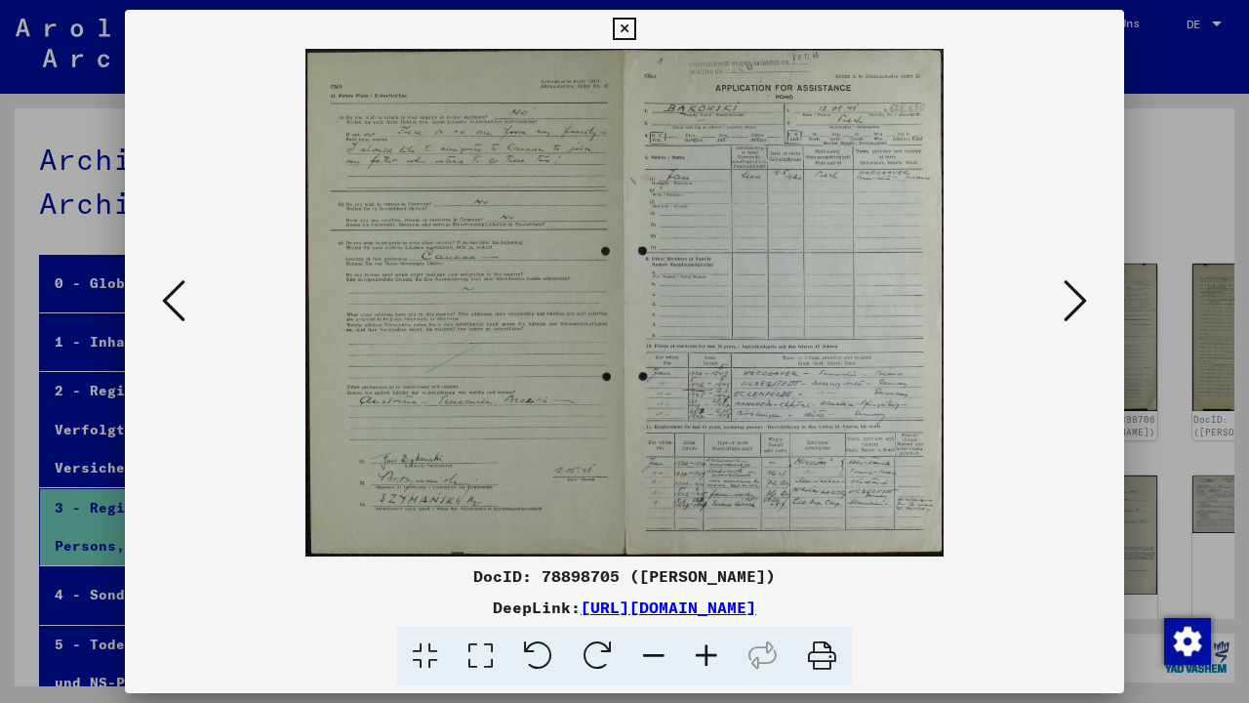
click at [826, 402] on img at bounding box center [624, 303] width 867 height 508
click at [1081, 306] on icon at bounding box center [1075, 300] width 23 height 47
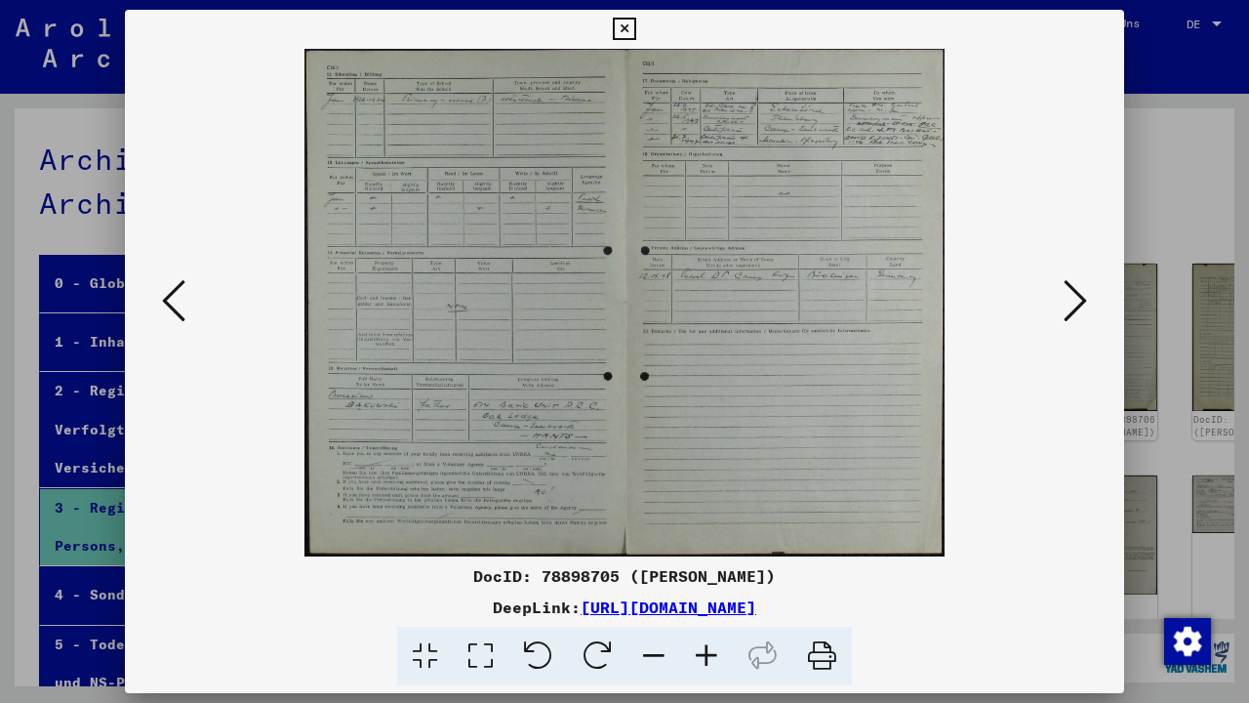
click at [1067, 295] on icon at bounding box center [1075, 300] width 23 height 47
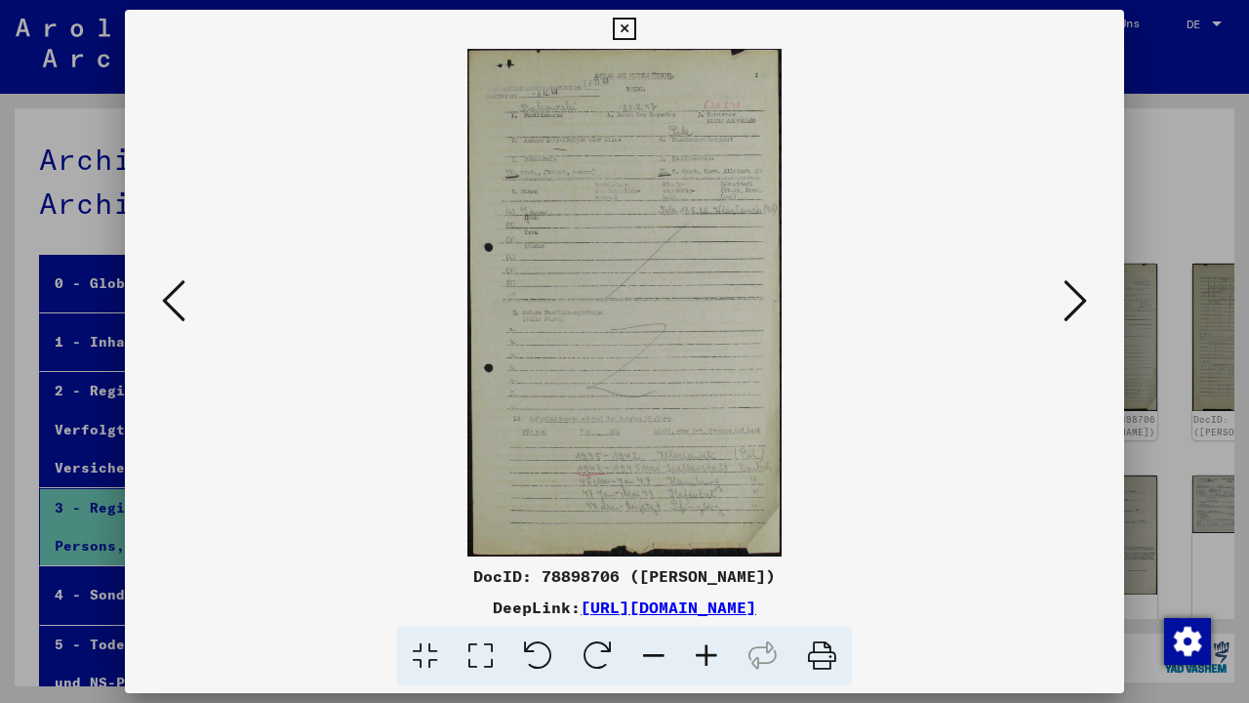
click at [1067, 295] on icon at bounding box center [1075, 300] width 23 height 47
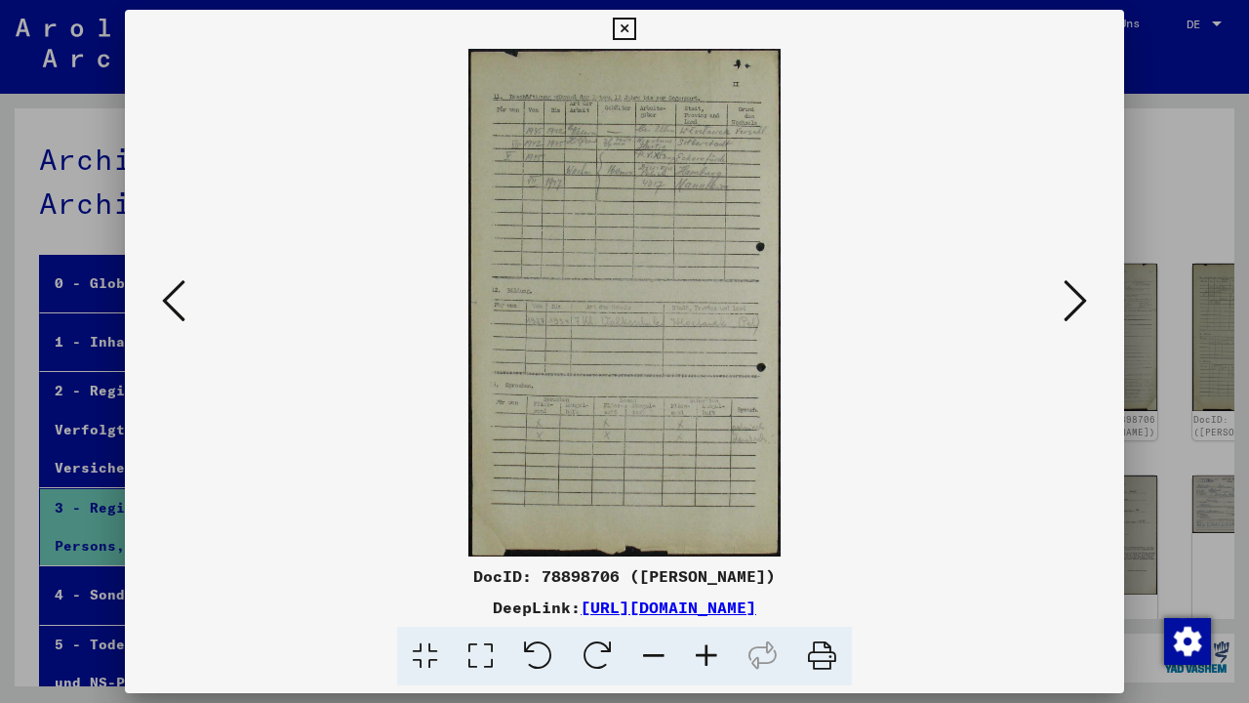
click at [1067, 295] on icon at bounding box center [1075, 300] width 23 height 47
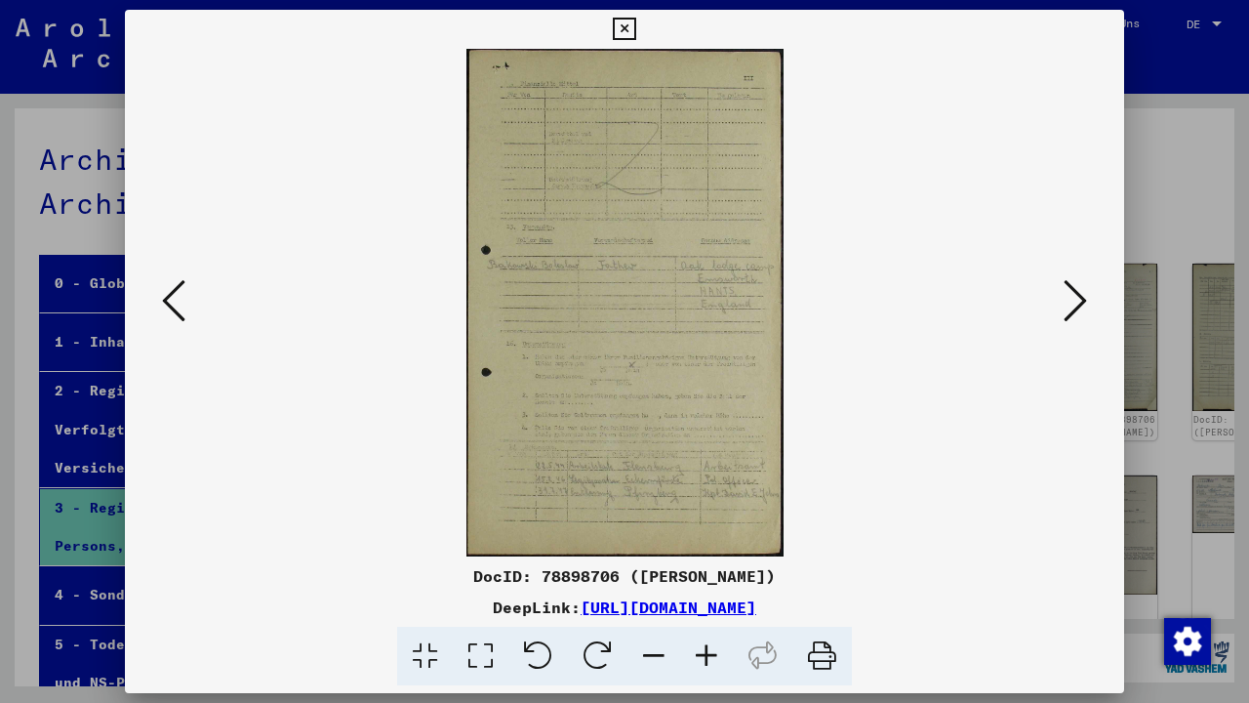
click at [1067, 295] on icon at bounding box center [1075, 300] width 23 height 47
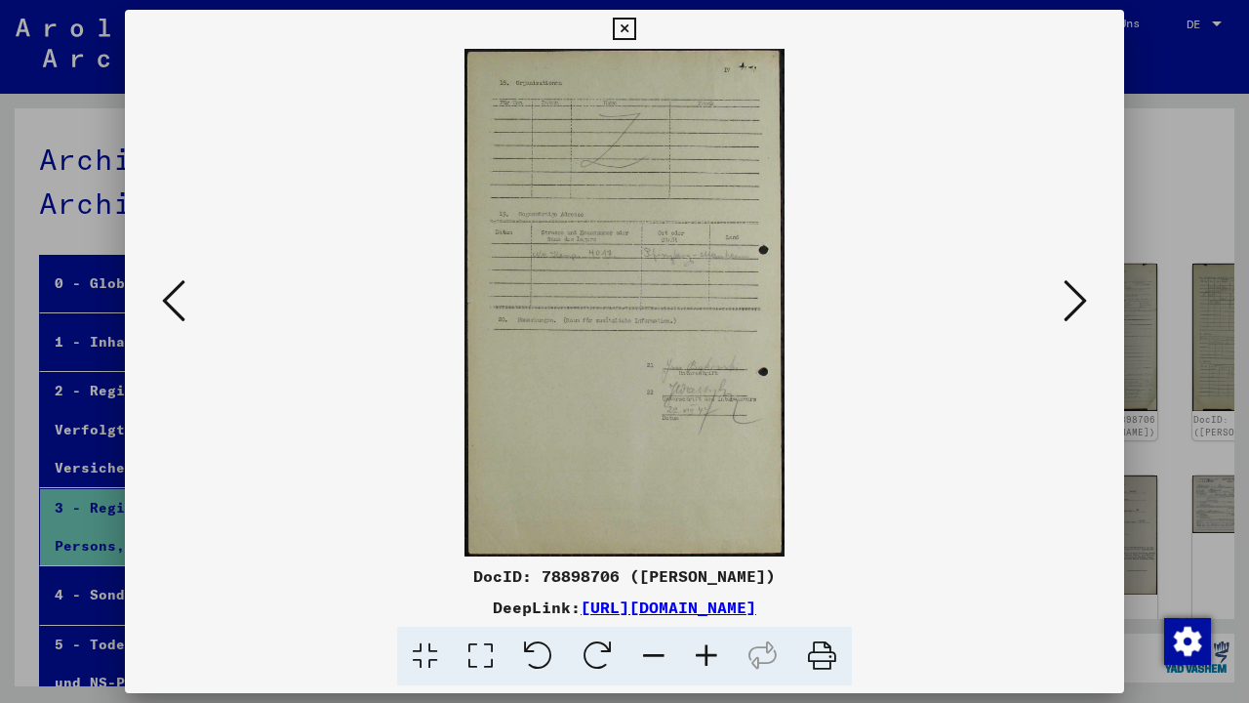
click at [1067, 295] on icon at bounding box center [1075, 300] width 23 height 47
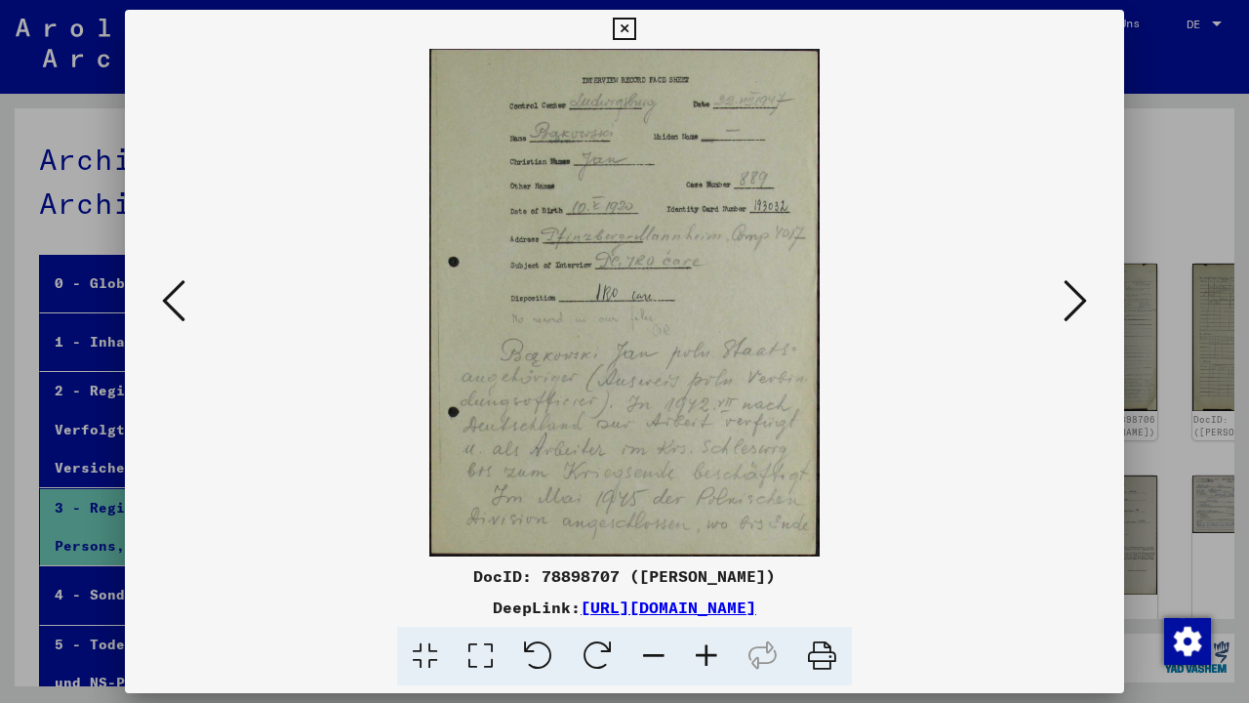
click at [1067, 295] on icon at bounding box center [1075, 300] width 23 height 47
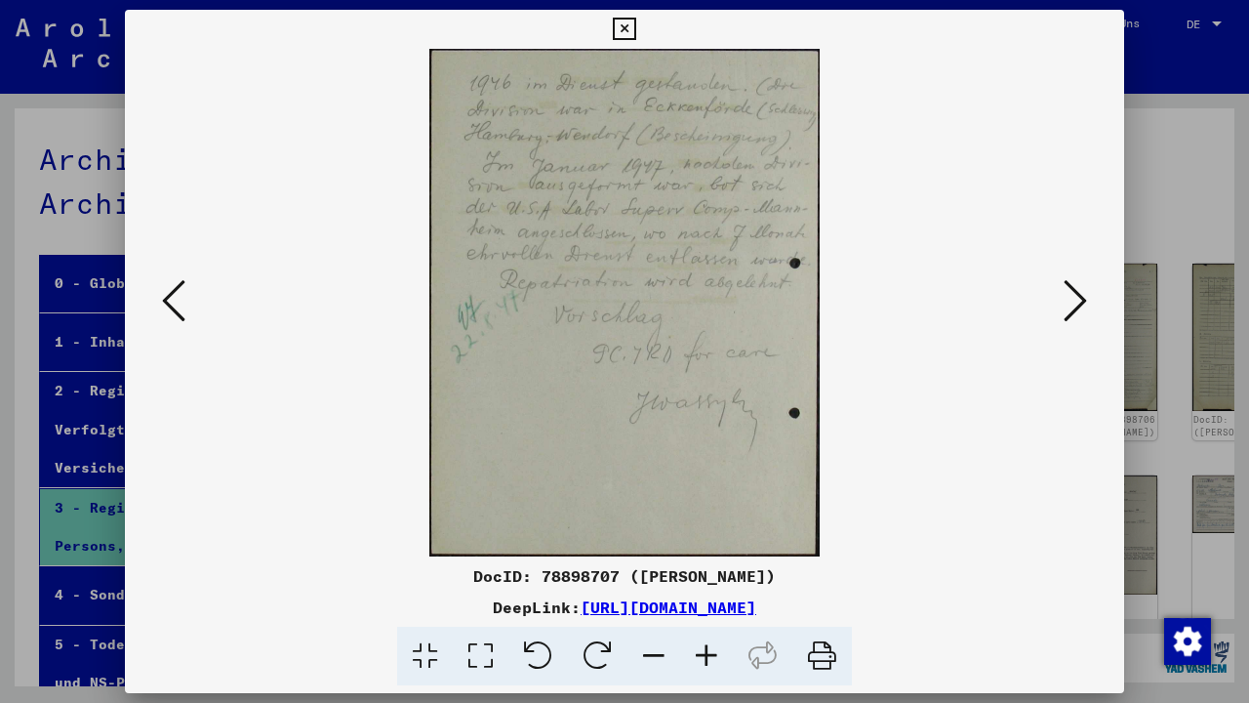
click at [1067, 295] on icon at bounding box center [1075, 300] width 23 height 47
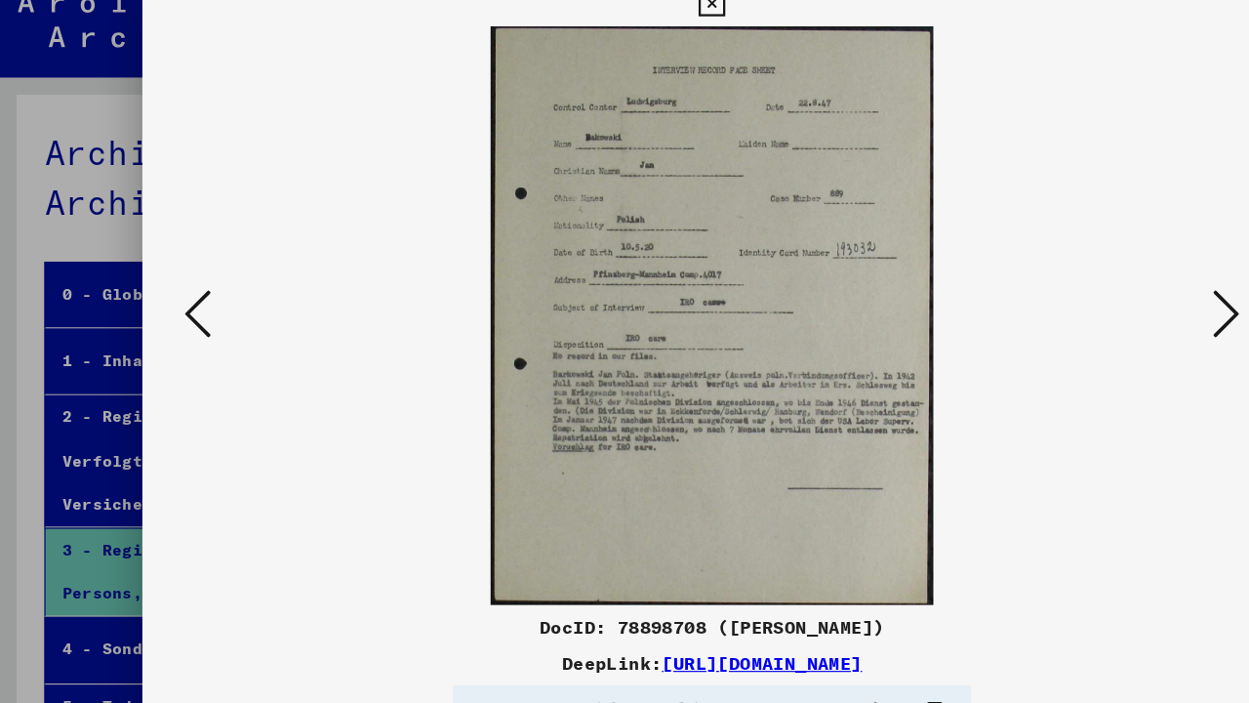
click at [1077, 285] on icon at bounding box center [1075, 300] width 23 height 47
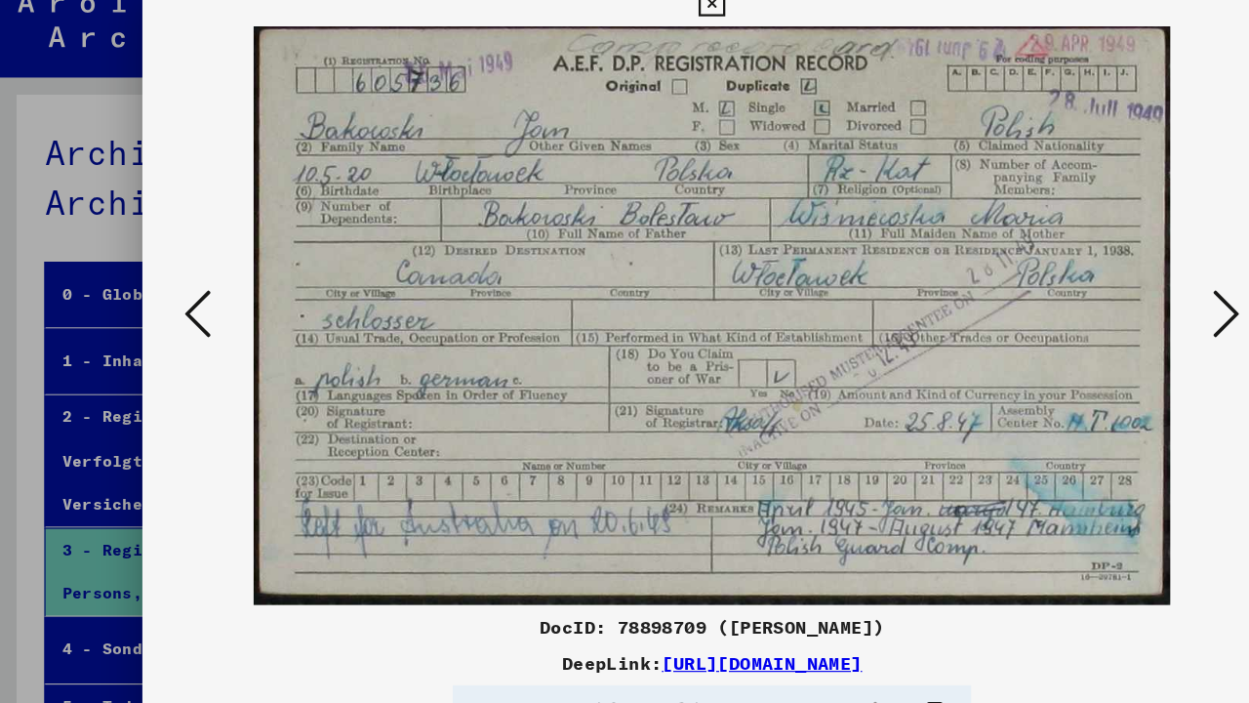
click at [1077, 285] on icon at bounding box center [1075, 300] width 23 height 47
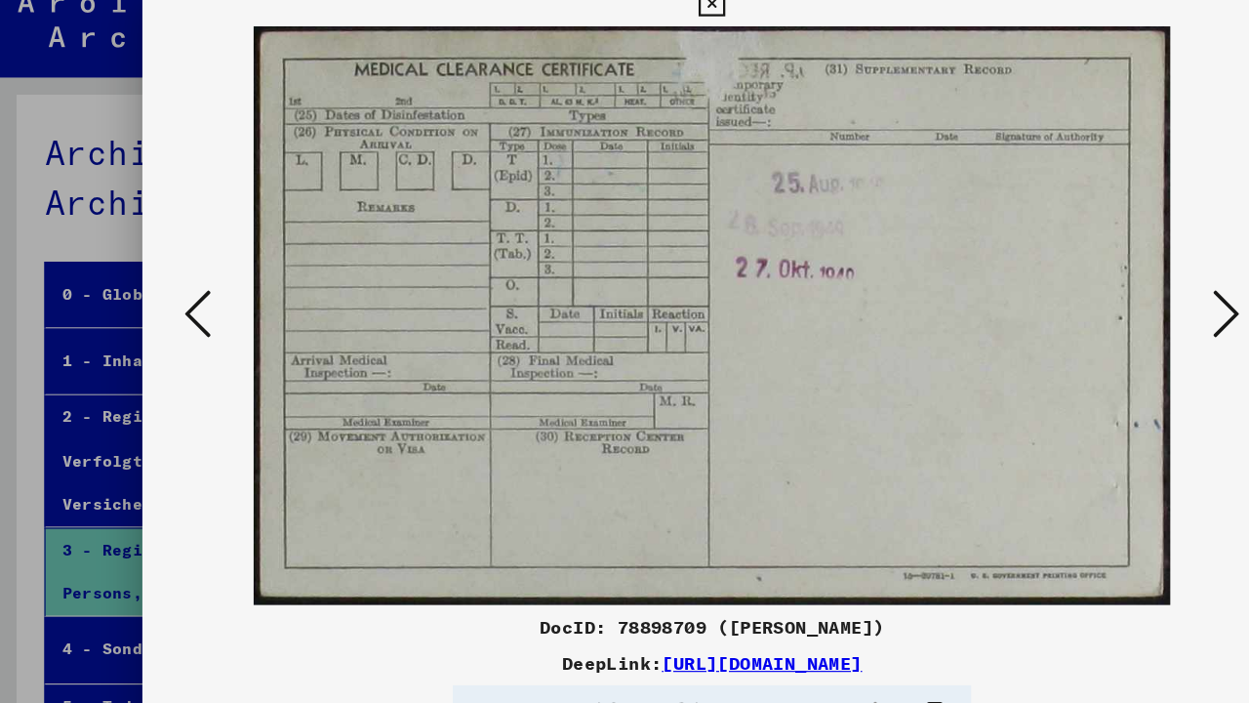
click at [1077, 285] on icon at bounding box center [1075, 300] width 23 height 47
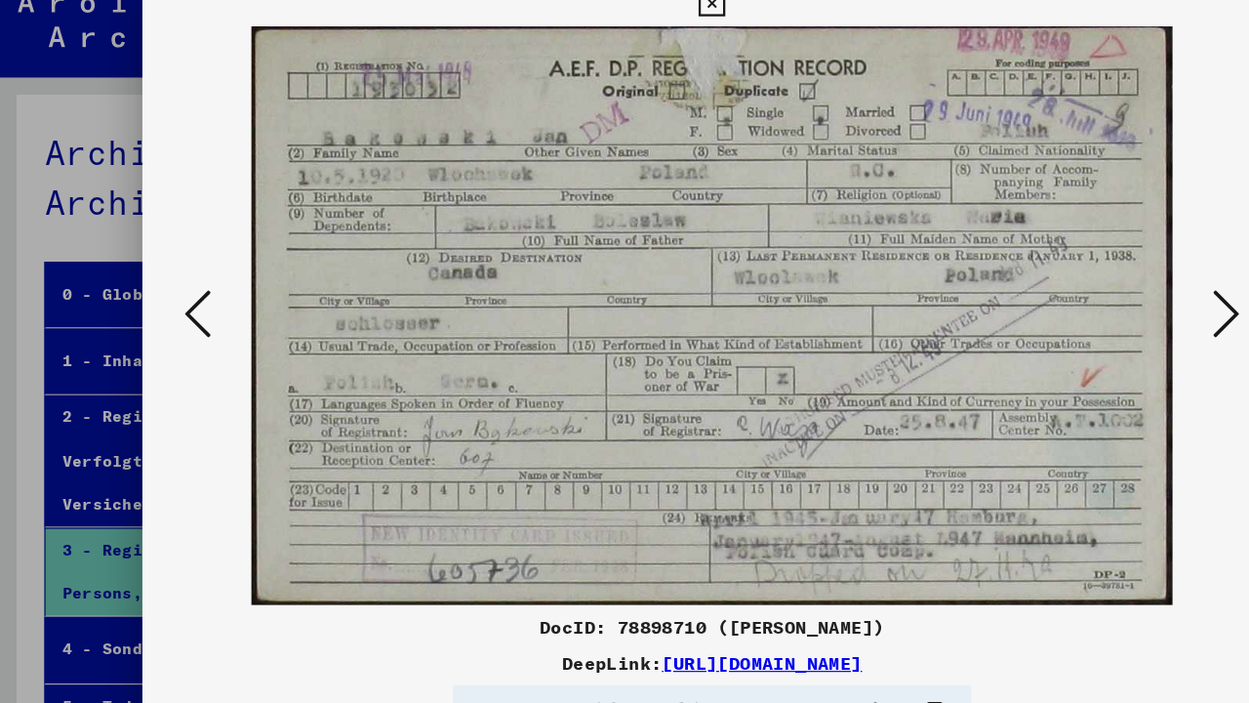
click at [1077, 285] on icon at bounding box center [1075, 300] width 23 height 47
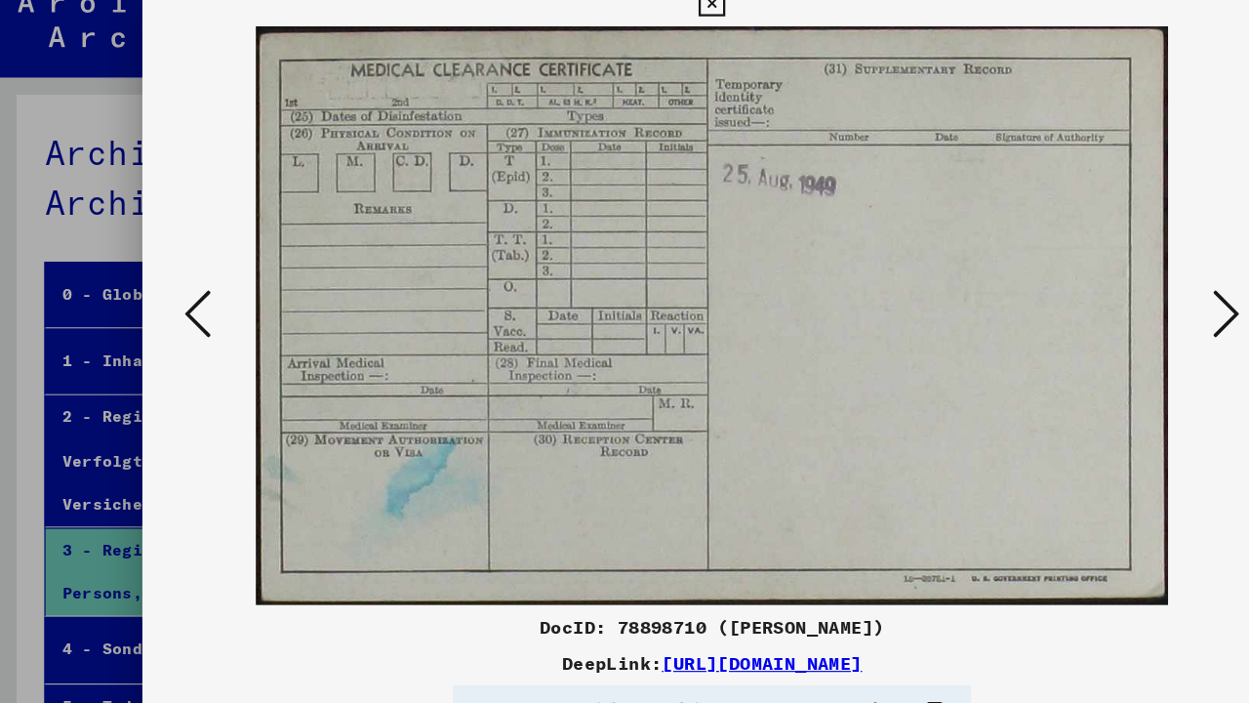
click at [1077, 285] on icon at bounding box center [1075, 300] width 23 height 47
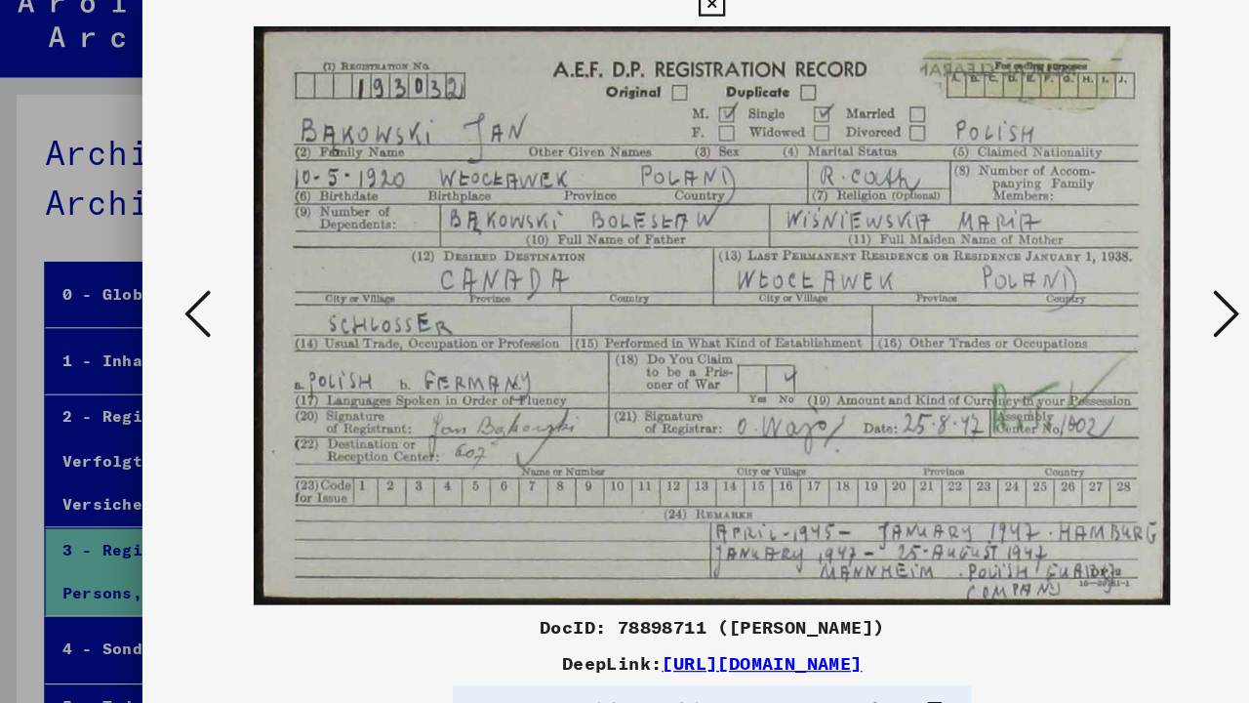
click at [1077, 285] on icon at bounding box center [1075, 300] width 23 height 47
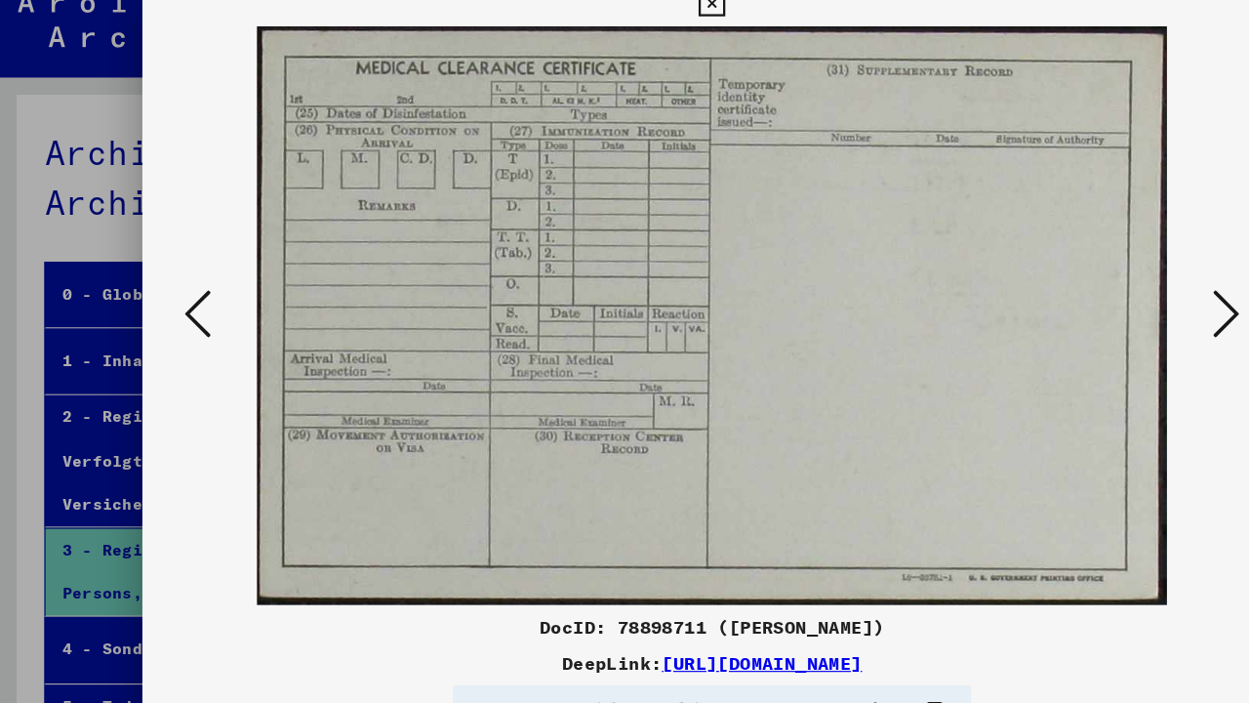
click at [1077, 285] on icon at bounding box center [1075, 300] width 23 height 47
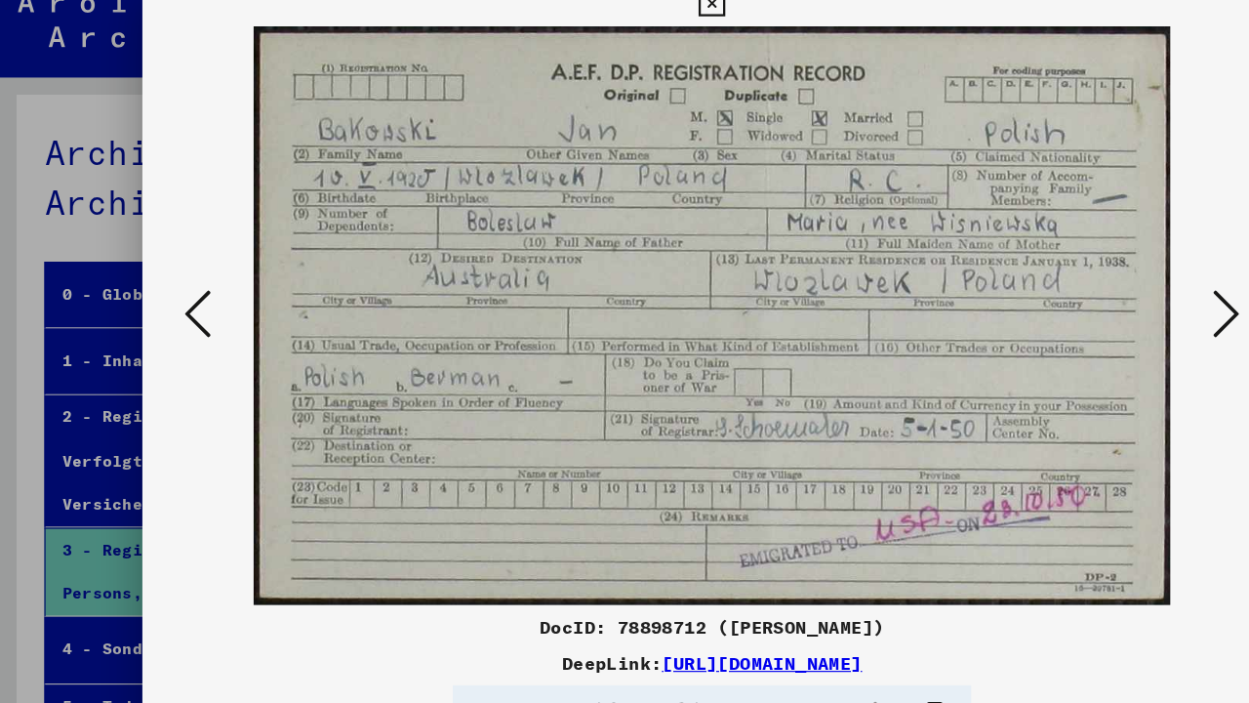
click at [1077, 285] on icon at bounding box center [1075, 300] width 23 height 47
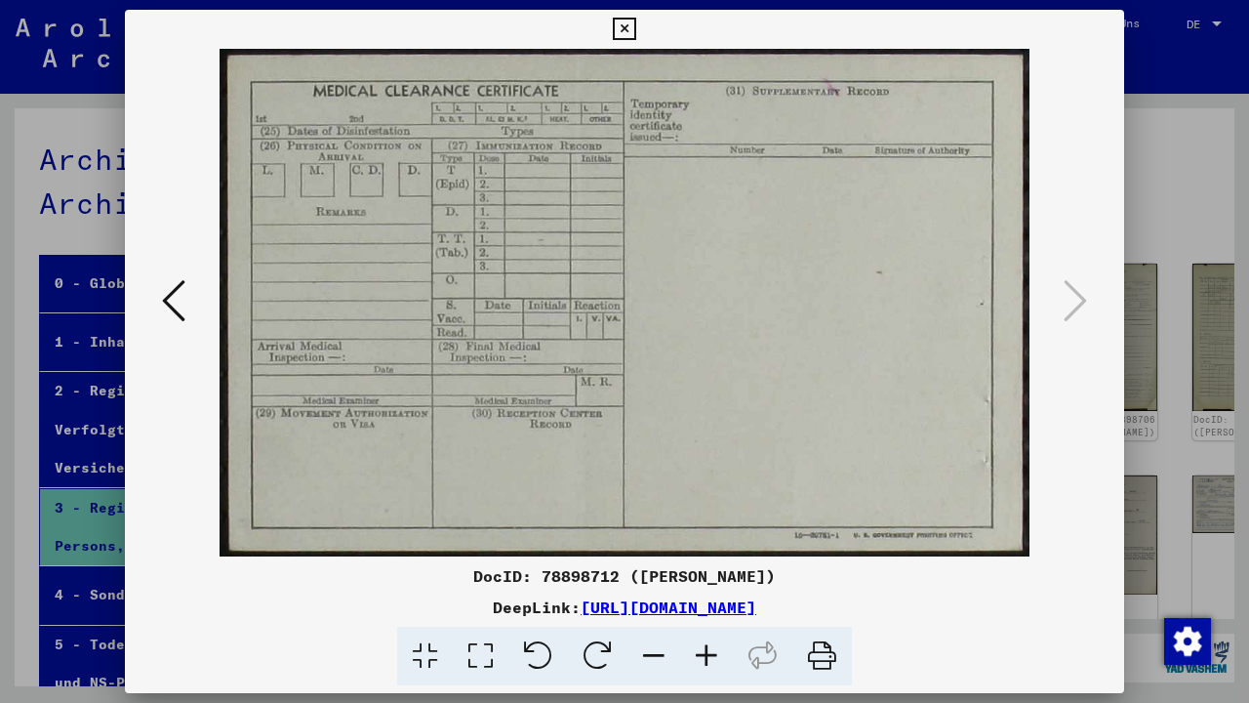
click at [635, 32] on icon at bounding box center [624, 29] width 22 height 23
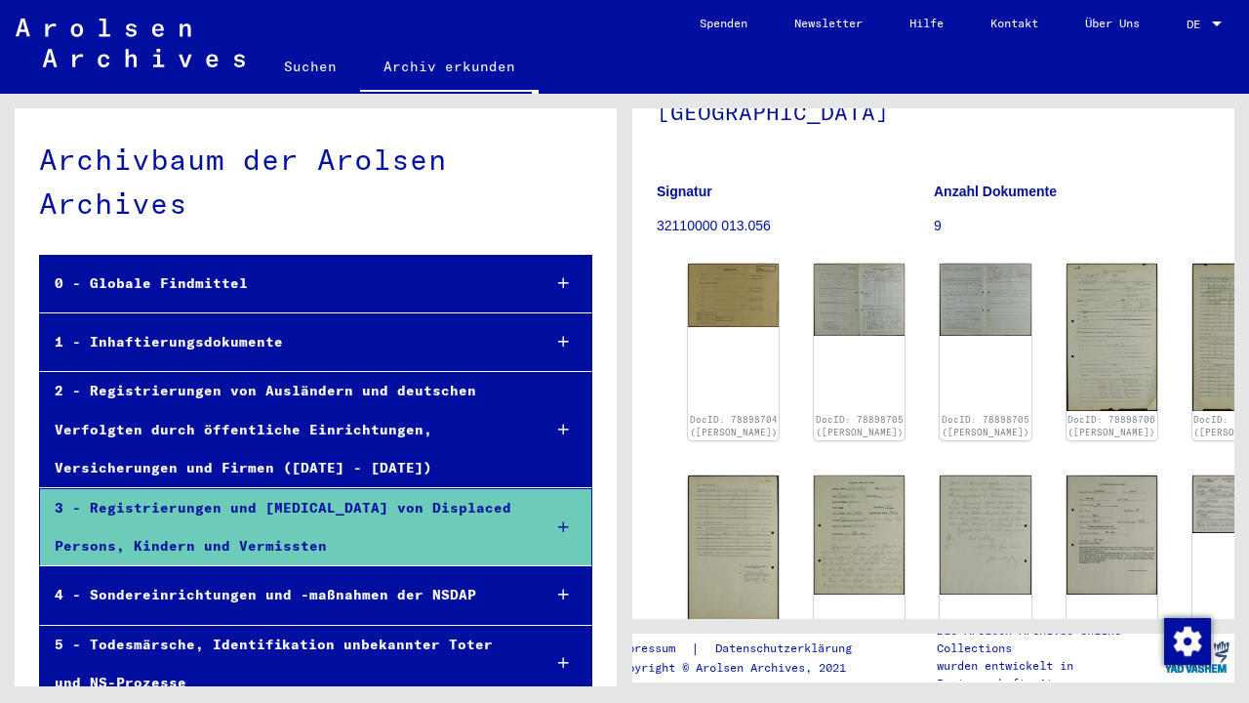
click at [1096, 216] on p "9" at bounding box center [1072, 226] width 276 height 20
